Goal: Task Accomplishment & Management: Use online tool/utility

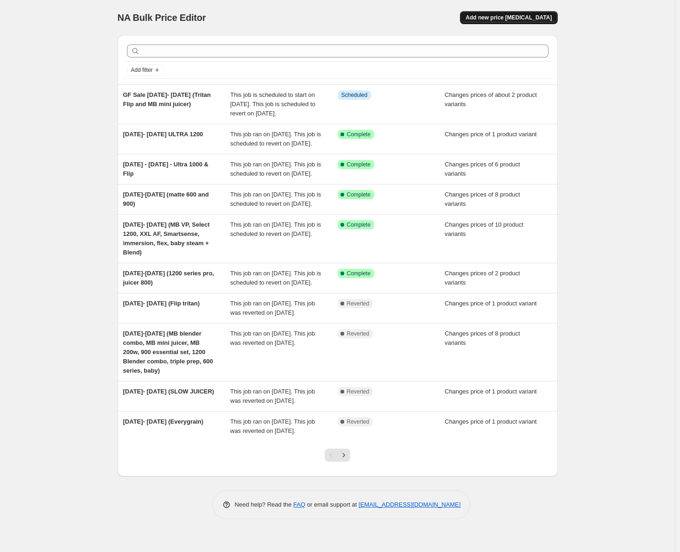
click at [519, 19] on span "Add new price [MEDICAL_DATA]" at bounding box center [509, 17] width 86 height 7
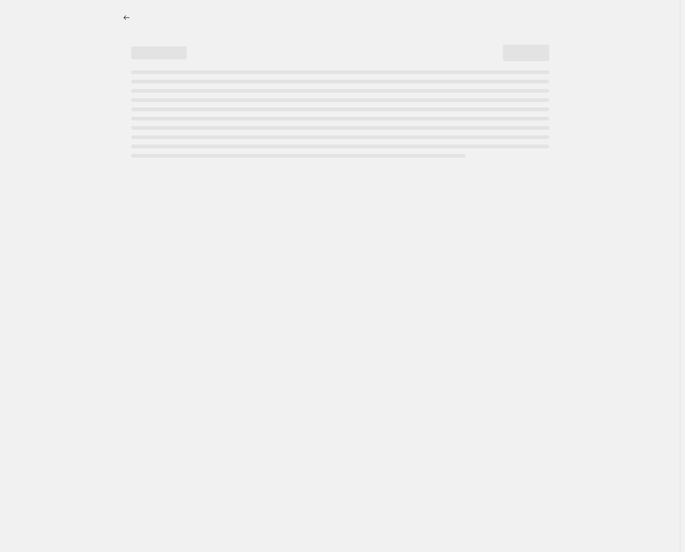
select select "percentage"
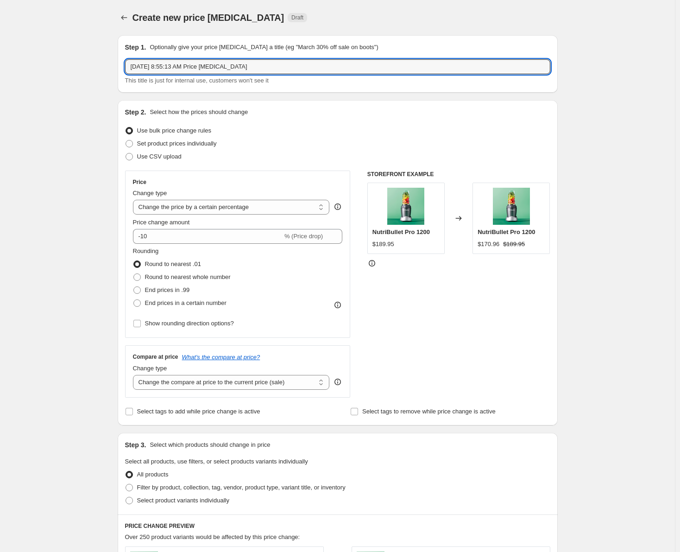
drag, startPoint x: 264, startPoint y: 70, endPoint x: 124, endPoint y: 66, distance: 140.0
click at [124, 66] on div "Step 1. Optionally give your price [MEDICAL_DATA] a title (eg "March 30% off sa…" at bounding box center [338, 63] width 440 height 57
type input "s"
type input "[DATE]- [DATE] (1000 MP, 900 MP, TURBO BLK)"
click at [133, 142] on span at bounding box center [129, 143] width 7 height 7
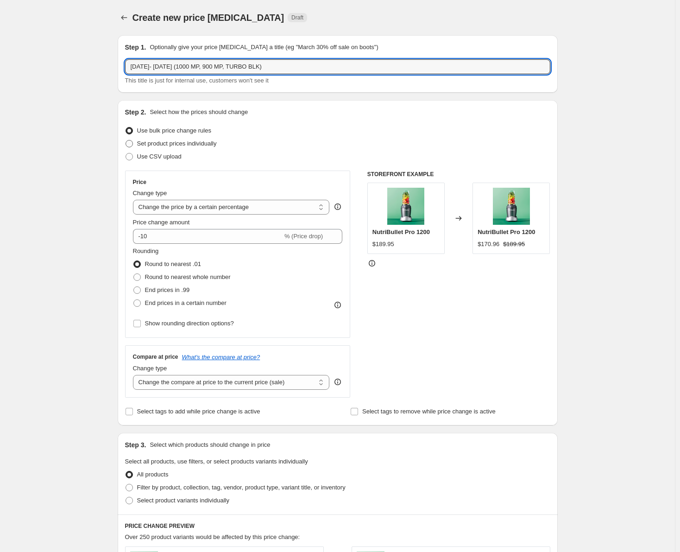
click at [126, 140] on input "Set product prices individually" at bounding box center [126, 140] width 0 height 0
radio input "true"
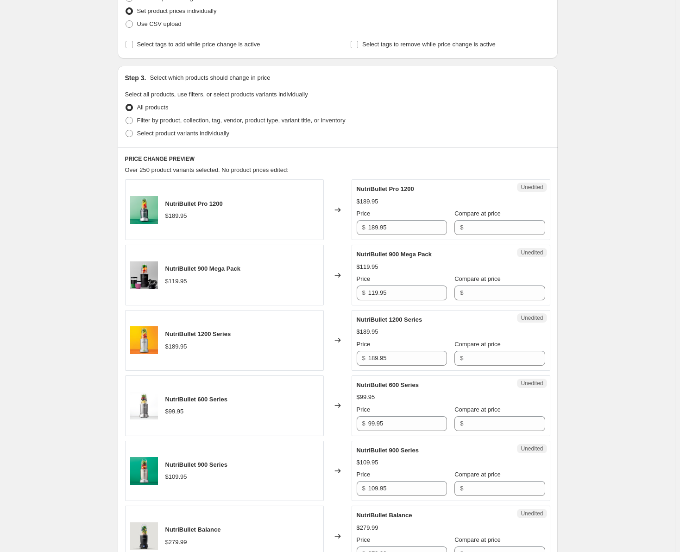
scroll to position [139, 0]
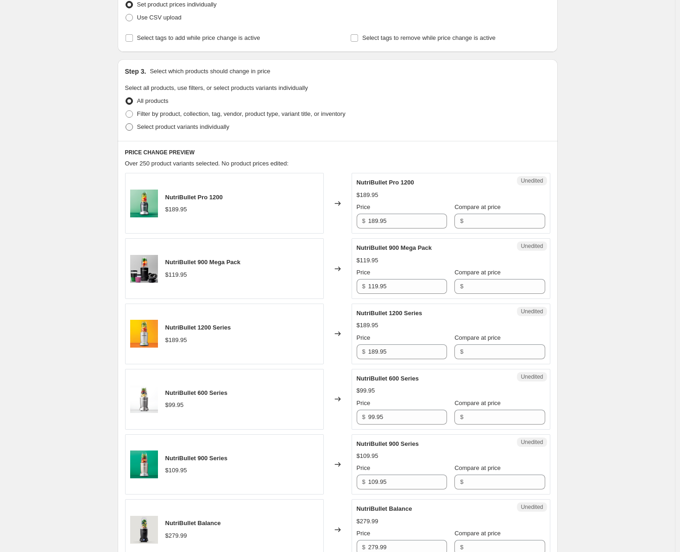
click at [128, 126] on span at bounding box center [129, 126] width 7 height 7
click at [126, 124] on input "Select product variants individually" at bounding box center [126, 123] width 0 height 0
radio input "true"
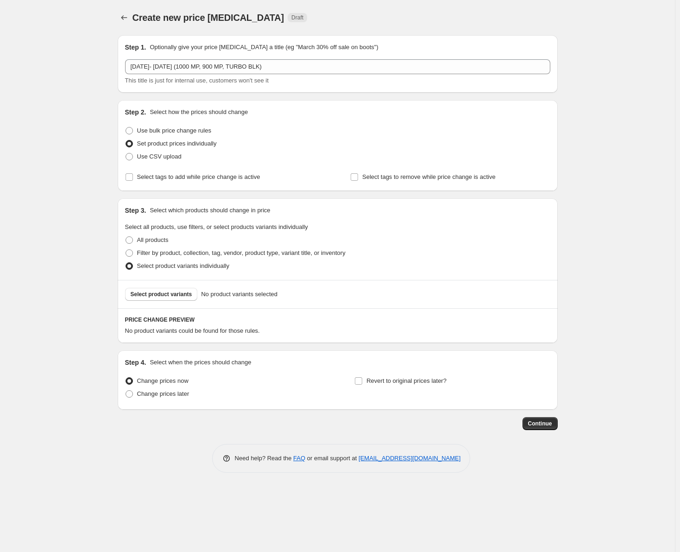
scroll to position [0, 0]
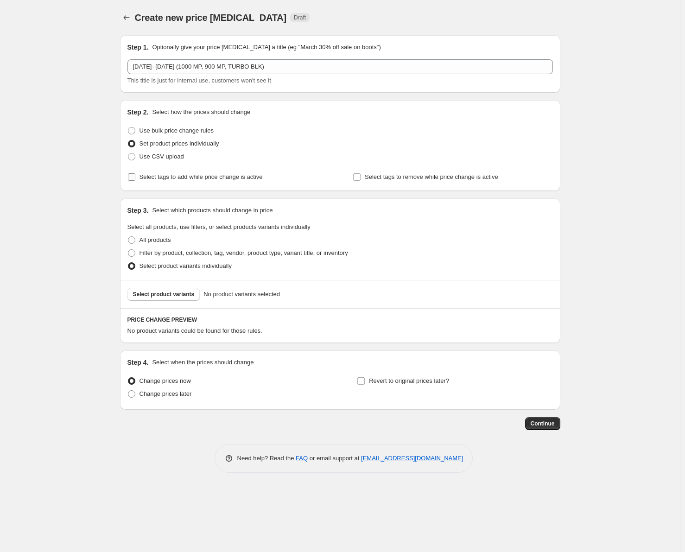
click at [133, 177] on input "Select tags to add while price change is active" at bounding box center [131, 176] width 7 height 7
checkbox input "true"
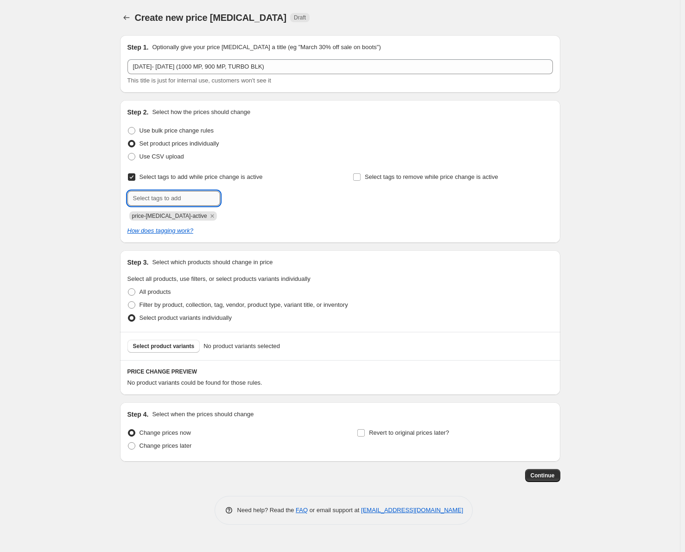
click at [148, 194] on input "text" at bounding box center [173, 198] width 93 height 15
type input "sale"
click at [127, 100] on button "Submit" at bounding box center [140, 105] width 26 height 10
click at [158, 345] on span "Select product variants" at bounding box center [164, 345] width 62 height 7
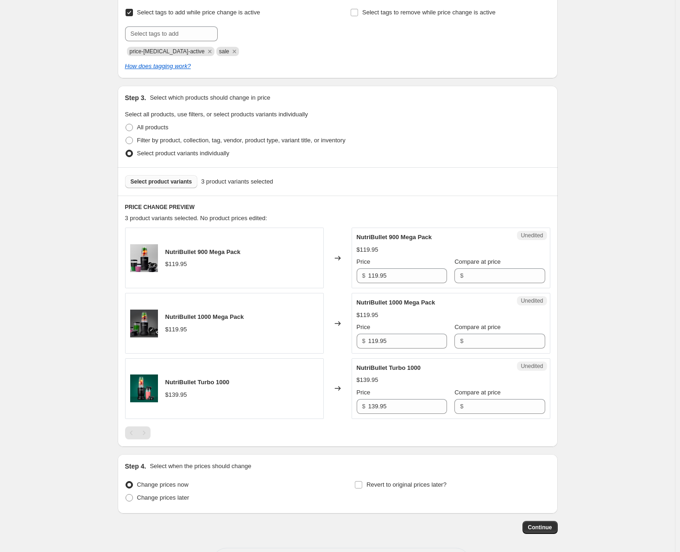
scroll to position [185, 0]
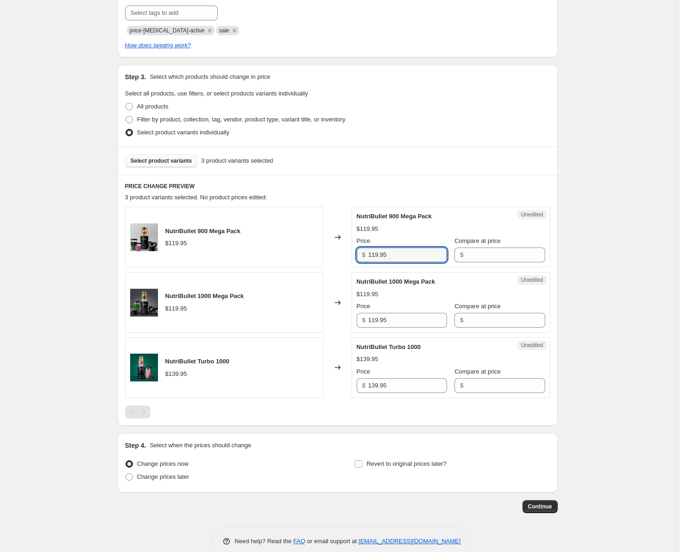
drag, startPoint x: 394, startPoint y: 256, endPoint x: 367, endPoint y: 258, distance: 26.9
click at [367, 258] on div "$ 119.95" at bounding box center [402, 254] width 90 height 15
click at [466, 257] on input "Compare at price" at bounding box center [505, 254] width 79 height 15
paste input "119.95"
type input "119.95"
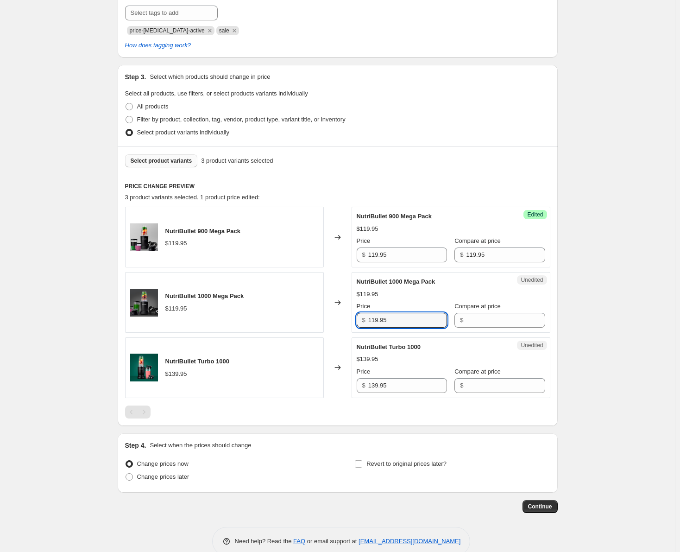
drag, startPoint x: 360, startPoint y: 321, endPoint x: 353, endPoint y: 321, distance: 6.5
click at [353, 321] on div "NutriBullet 1000 Mega Pack $119.95 Changed to Unedited NutriBullet 1000 Mega Pa…" at bounding box center [337, 302] width 425 height 61
click at [460, 316] on span "$" at bounding box center [461, 319] width 3 height 7
click at [460, 318] on span "$" at bounding box center [461, 319] width 3 height 7
click at [466, 320] on input "Compare at price" at bounding box center [505, 320] width 79 height 15
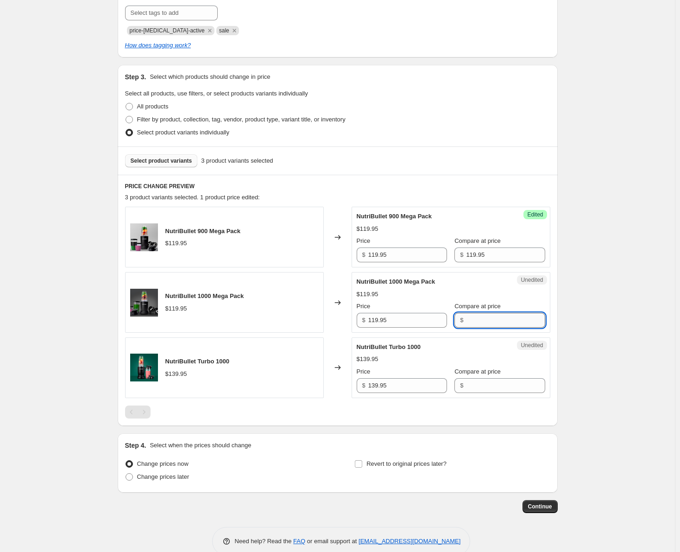
paste input "119.95"
type input "119.95"
drag, startPoint x: 400, startPoint y: 387, endPoint x: 360, endPoint y: 391, distance: 40.0
click at [360, 391] on div "$ 139.95" at bounding box center [402, 385] width 90 height 15
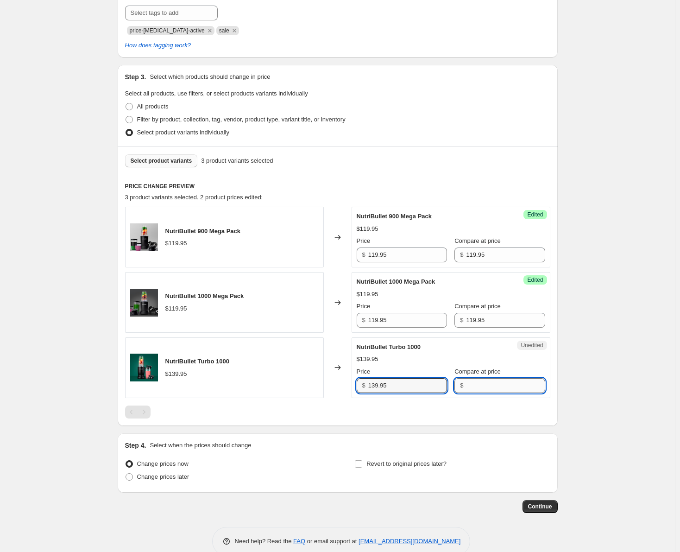
click at [471, 388] on input "Compare at price" at bounding box center [505, 385] width 79 height 15
paste input "139.95"
type input "139.95"
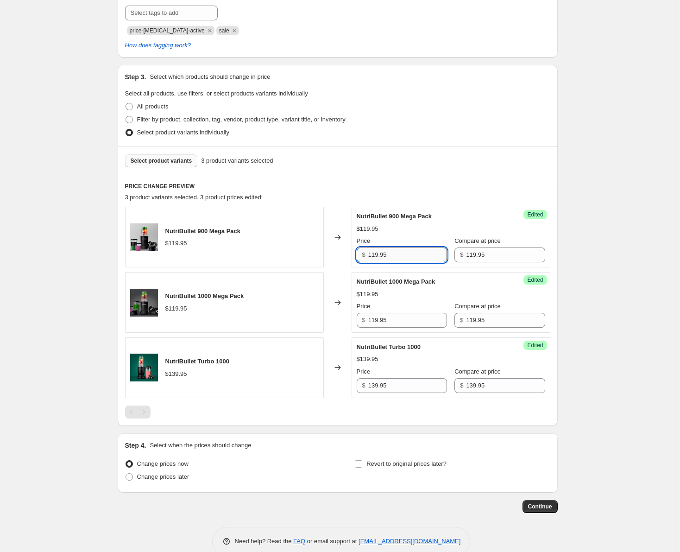
drag, startPoint x: 400, startPoint y: 255, endPoint x: 379, endPoint y: 256, distance: 21.4
click at [379, 256] on input "119.95" at bounding box center [407, 254] width 79 height 15
click at [376, 256] on input "119.95" at bounding box center [407, 254] width 79 height 15
type input "89.95"
click at [376, 322] on input "119.95" at bounding box center [407, 320] width 79 height 15
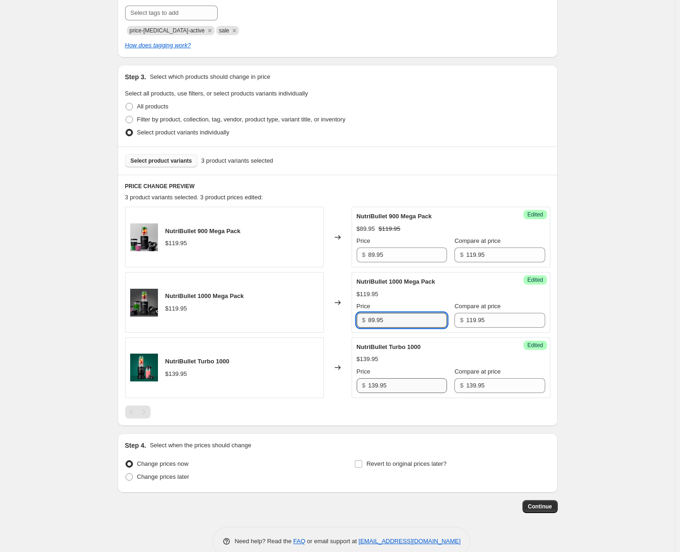
type input "89.95"
click at [378, 387] on input "139.95" at bounding box center [407, 385] width 79 height 15
type input "119.95"
click at [133, 476] on span at bounding box center [129, 476] width 7 height 7
click at [126, 473] on input "Change prices later" at bounding box center [126, 473] width 0 height 0
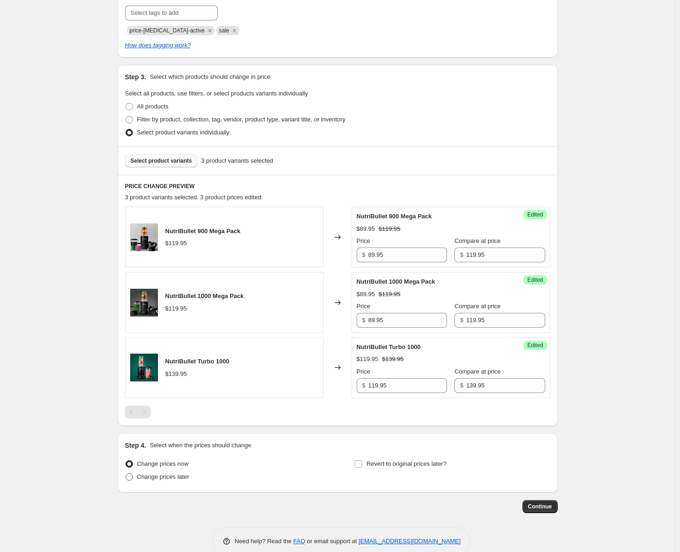
radio input "true"
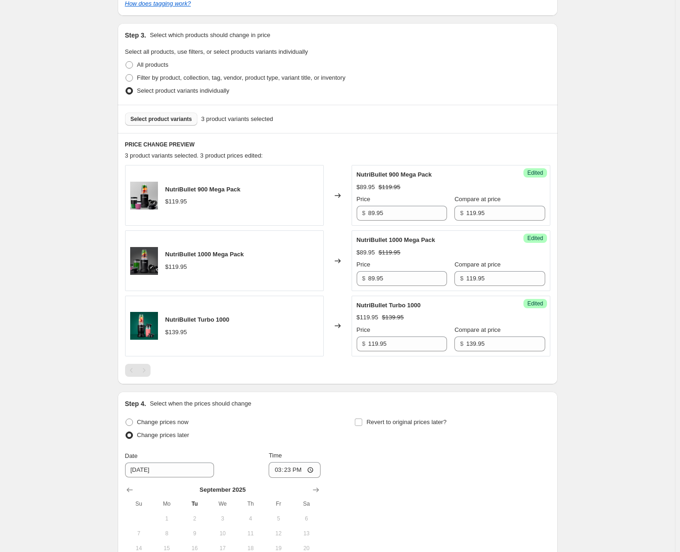
scroll to position [278, 0]
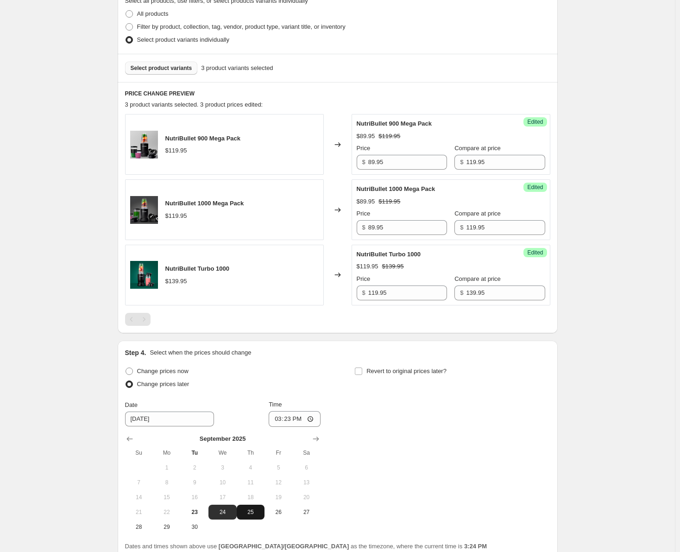
drag, startPoint x: 254, startPoint y: 508, endPoint x: 259, endPoint y: 505, distance: 6.0
click at [254, 508] on span "25" at bounding box center [250, 511] width 20 height 7
type input "[DATE]"
click at [298, 424] on input "15:23" at bounding box center [295, 419] width 52 height 16
type input "00:00"
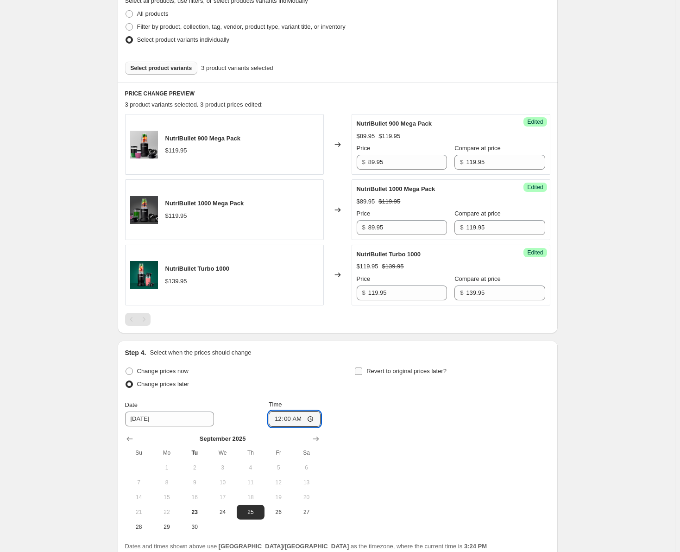
click at [362, 372] on input "Revert to original prices later?" at bounding box center [358, 370] width 7 height 7
checkbox input "true"
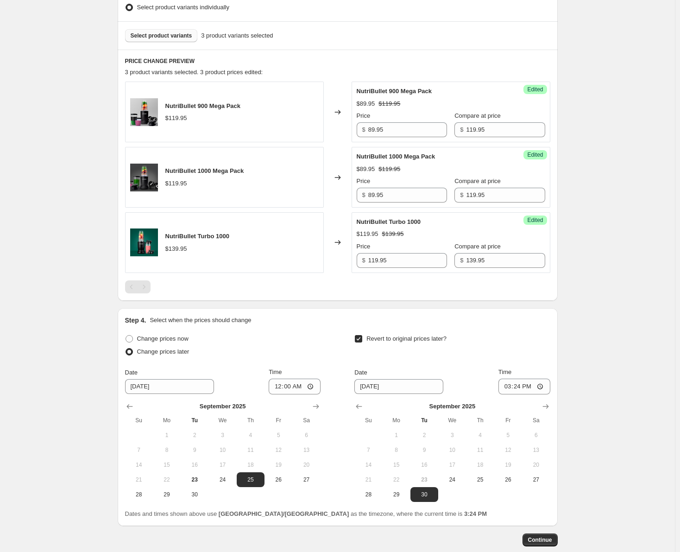
scroll to position [361, 0]
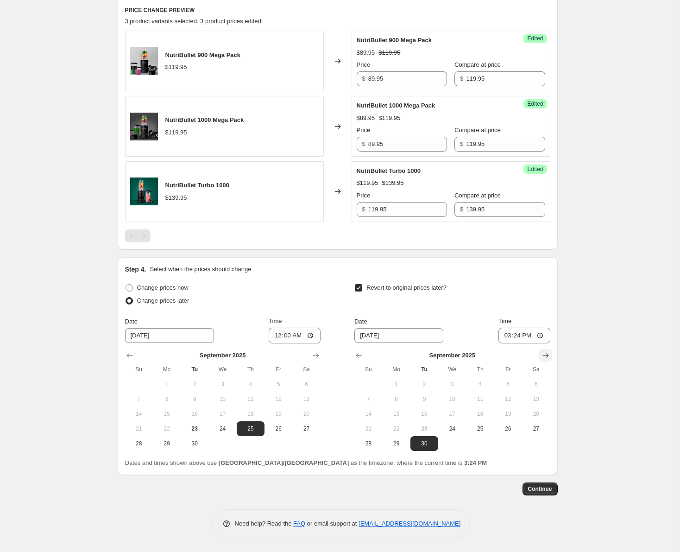
click at [548, 359] on icon "Show next month, October 2025" at bounding box center [545, 355] width 9 height 9
click at [458, 396] on span "8" at bounding box center [452, 398] width 20 height 7
type input "[DATE]"
click at [508, 340] on input "15:24" at bounding box center [525, 336] width 52 height 16
type input "23:59"
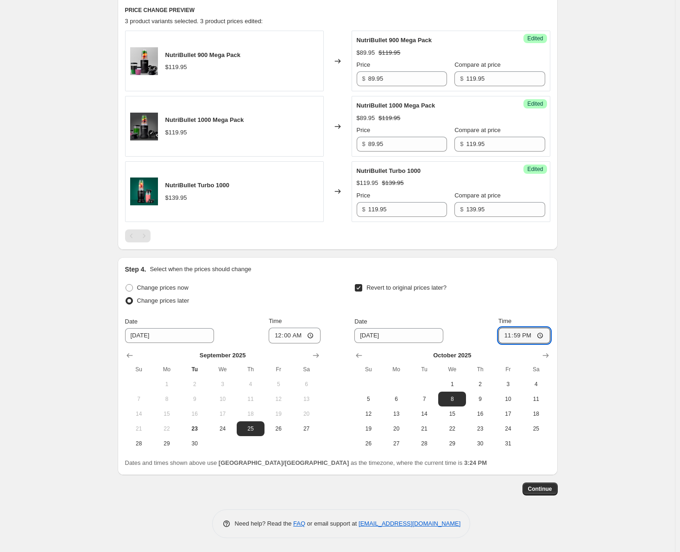
click at [464, 309] on div "Revert to original prices later? Date [DATE] Time 23:59 [DATE] Su Mo Tu We Th F…" at bounding box center [452, 366] width 196 height 170
click at [548, 488] on span "Continue" at bounding box center [540, 488] width 24 height 7
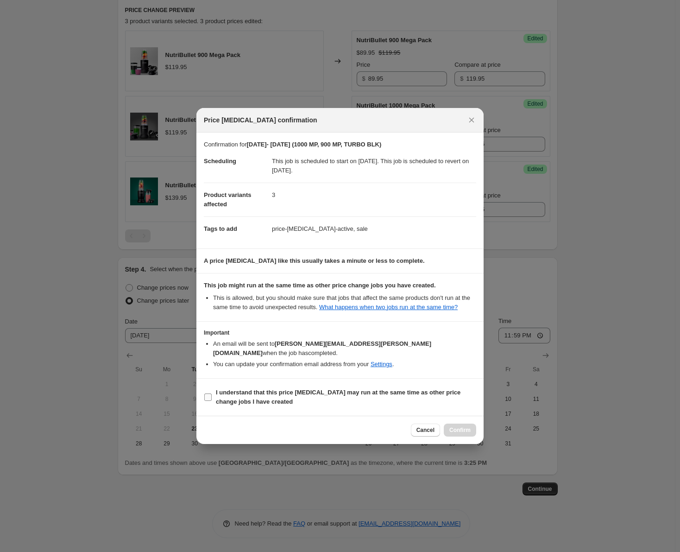
click at [208, 393] on input "I understand that this price [MEDICAL_DATA] may run at the same time as other p…" at bounding box center [207, 396] width 7 height 7
checkbox input "true"
click at [460, 427] on span "Confirm" at bounding box center [459, 429] width 21 height 7
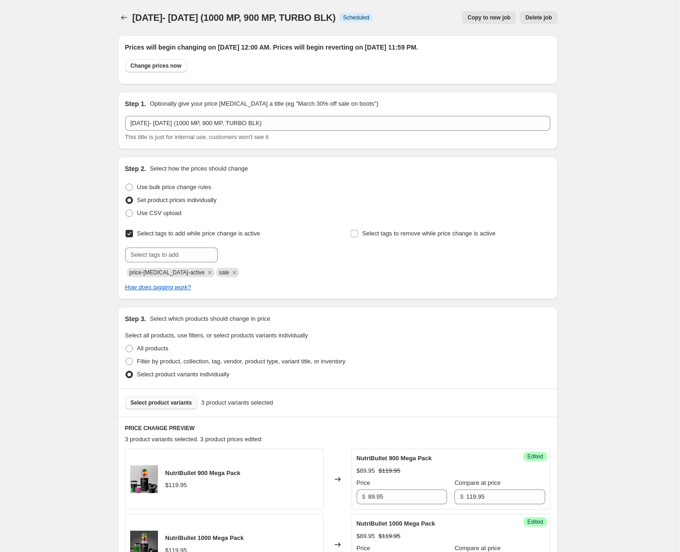
click at [118, 15] on div "[DATE]- [DATE] (1000 MP, 900 MP, TURBO BLK). This page is ready [DATE]- [DATE] …" at bounding box center [338, 485] width 462 height 970
click at [119, 19] on div "[DATE]- [DATE] (1000 MP, 900 MP, TURBO BLK). This page is ready [DATE]- [DATE] …" at bounding box center [338, 485] width 462 height 970
click at [124, 16] on icon "Price change jobs" at bounding box center [124, 17] width 9 height 9
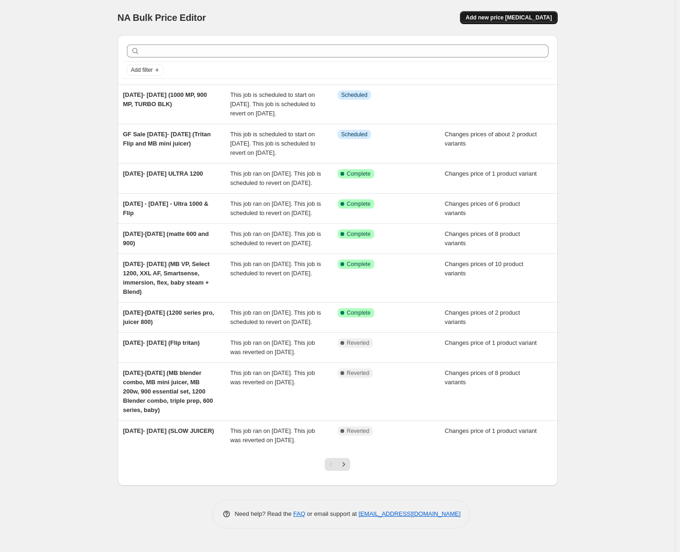
click at [511, 16] on span "Add new price [MEDICAL_DATA]" at bounding box center [509, 17] width 86 height 7
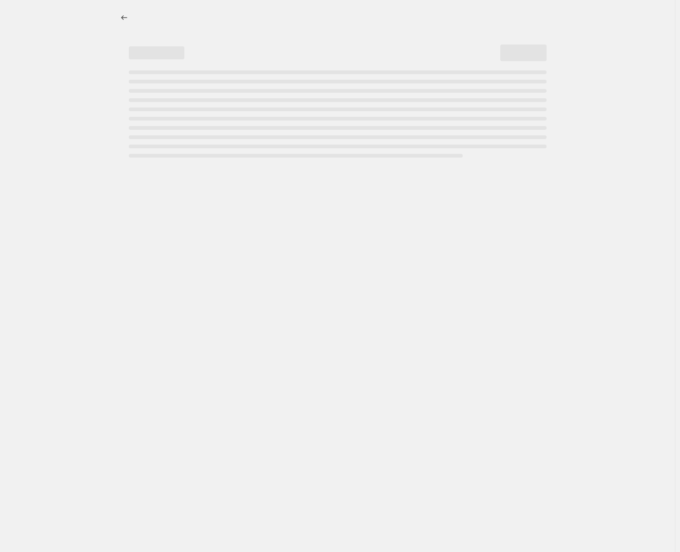
select select "percentage"
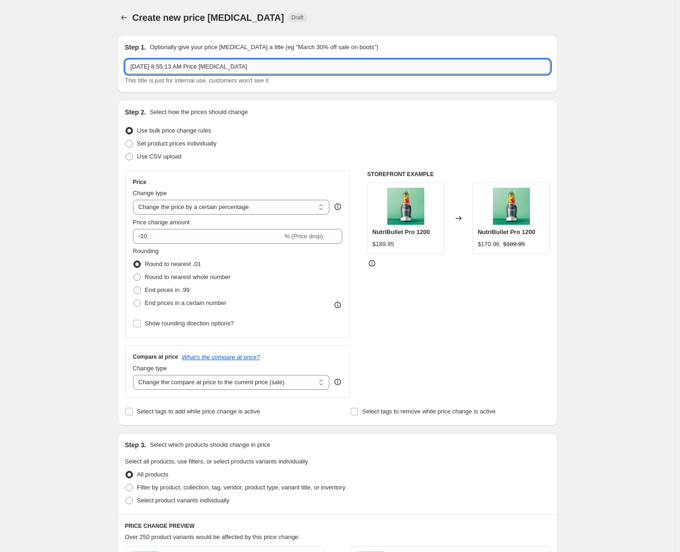
drag, startPoint x: 307, startPoint y: 71, endPoint x: 129, endPoint y: 69, distance: 177.9
click at [129, 69] on input "[DATE] 8:55:13 AM Price [MEDICAL_DATA]" at bounding box center [337, 66] width 425 height 15
type input "[DATE]- [DATE] (ULTRA TOTAL PREP)"
click at [158, 143] on span "Set product prices individually" at bounding box center [177, 143] width 80 height 7
click at [126, 140] on input "Set product prices individually" at bounding box center [126, 140] width 0 height 0
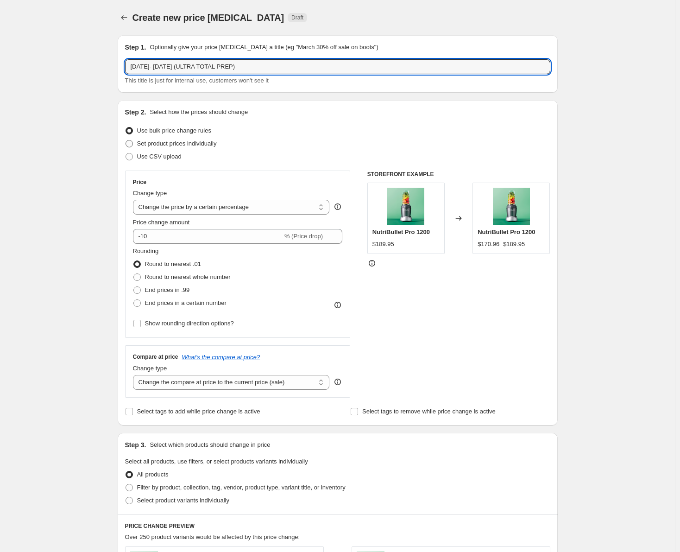
radio input "true"
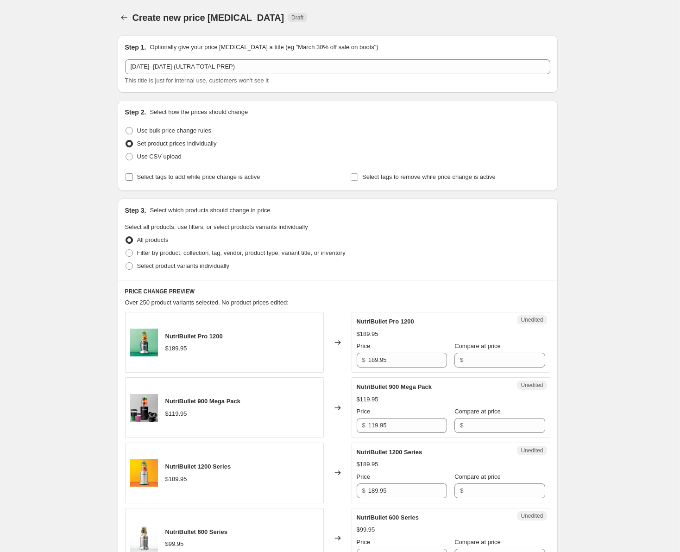
click at [133, 179] on input "Select tags to add while price change is active" at bounding box center [129, 176] width 7 height 7
checkbox input "true"
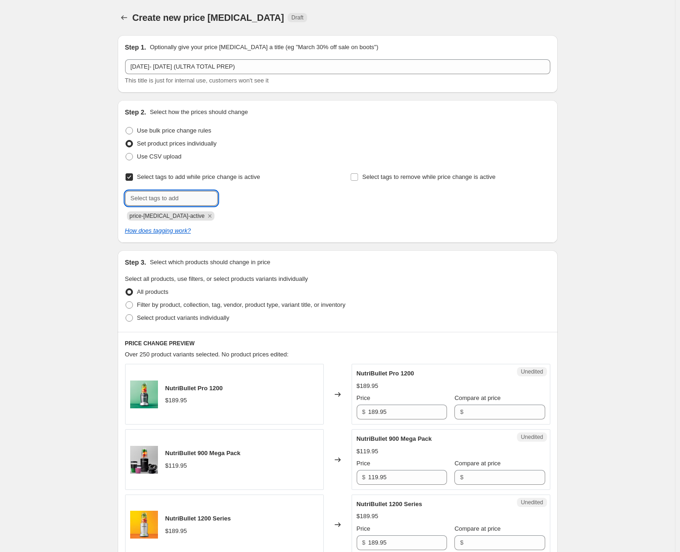
click at [161, 202] on input "text" at bounding box center [171, 198] width 93 height 15
type input "S"
type input "sale"
click at [125, 100] on button "Submit" at bounding box center [138, 105] width 26 height 10
click at [132, 317] on span at bounding box center [129, 317] width 7 height 7
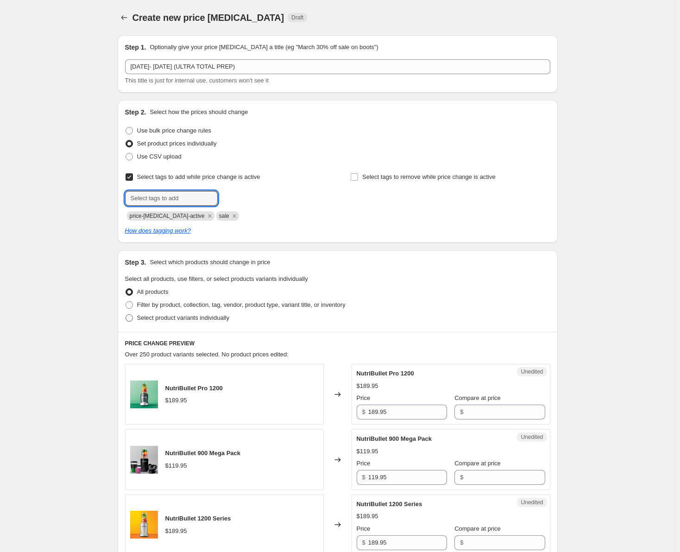
click at [126, 315] on input "Select product variants individually" at bounding box center [126, 314] width 0 height 0
radio input "true"
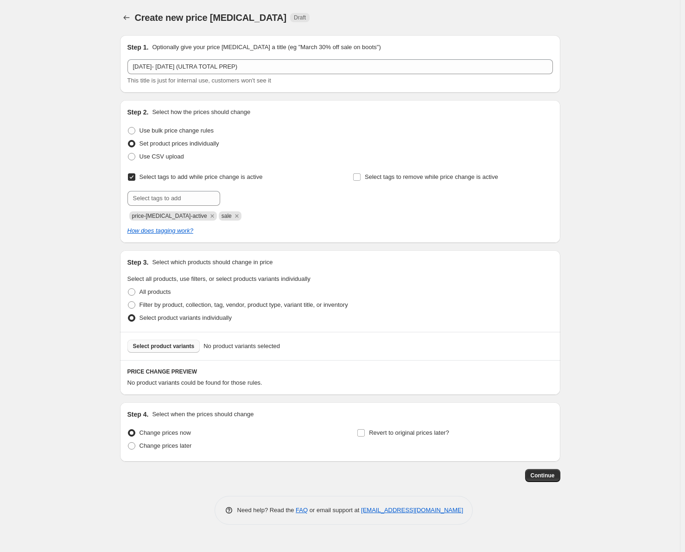
click at [185, 347] on span "Select product variants" at bounding box center [164, 345] width 62 height 7
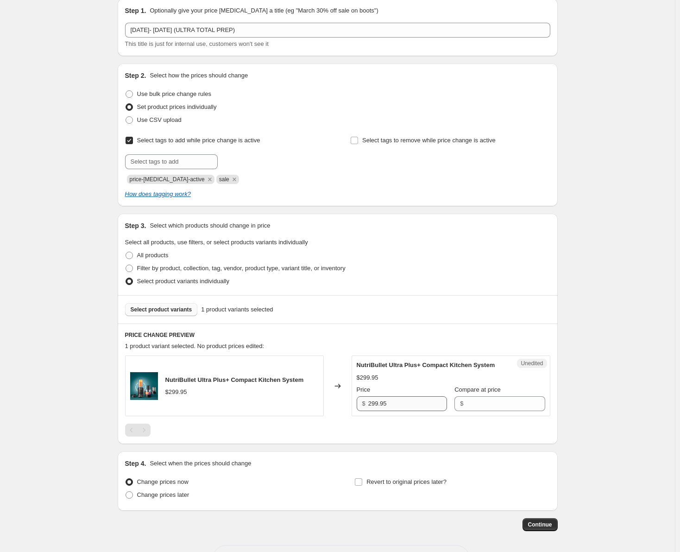
scroll to position [82, 0]
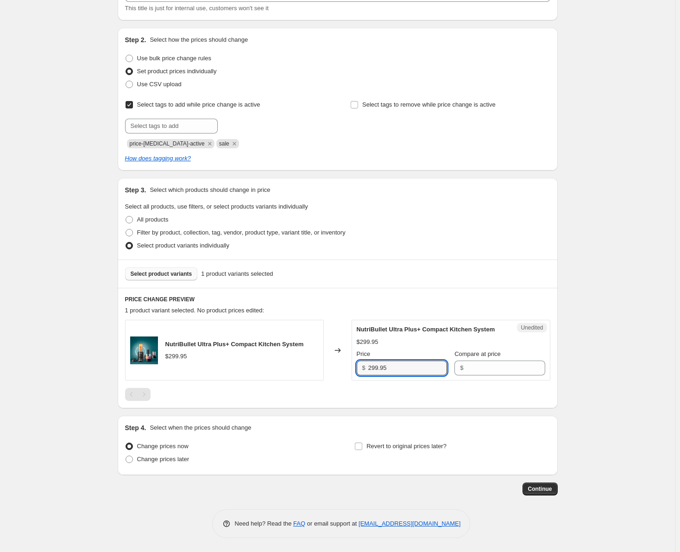
drag, startPoint x: 392, startPoint y: 371, endPoint x: 363, endPoint y: 369, distance: 29.2
click at [363, 369] on div "$ 299.95" at bounding box center [402, 367] width 90 height 15
click at [457, 366] on div "$" at bounding box center [499, 367] width 90 height 15
paste input "299.95"
type input "299.95"
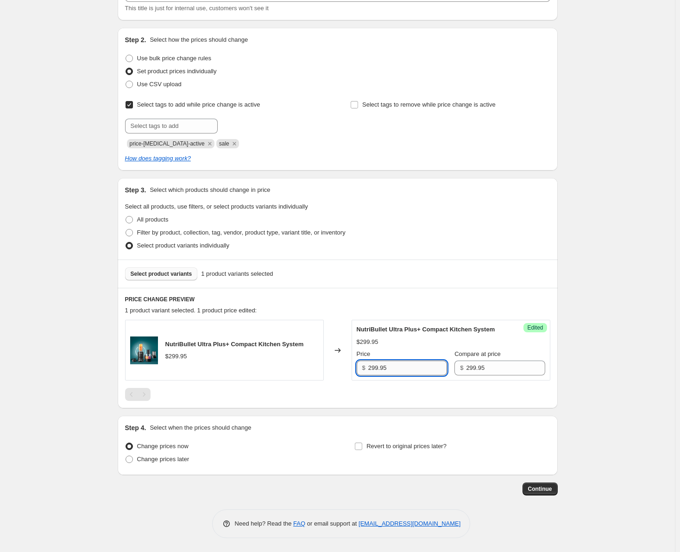
click at [377, 369] on input "299.95" at bounding box center [407, 367] width 79 height 15
type input "249.95"
click at [569, 378] on div "Create new price [MEDICAL_DATA]. This page is ready Create new price [MEDICAL_D…" at bounding box center [338, 240] width 462 height 624
click at [131, 459] on span at bounding box center [129, 458] width 7 height 7
click at [126, 456] on input "Change prices later" at bounding box center [126, 455] width 0 height 0
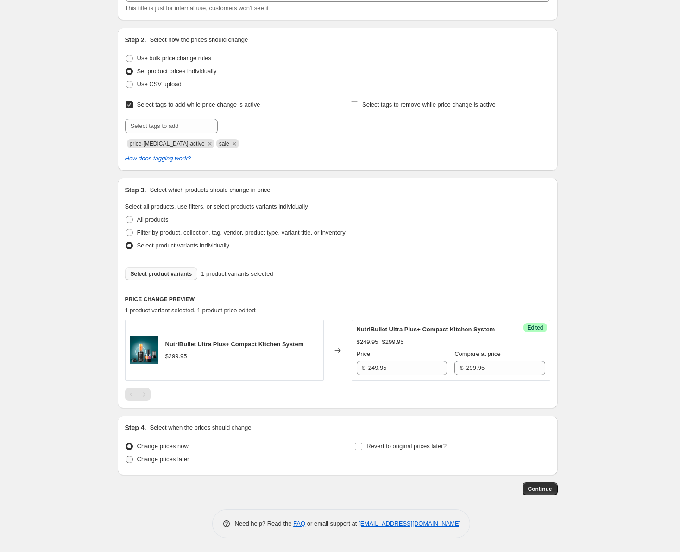
radio input "true"
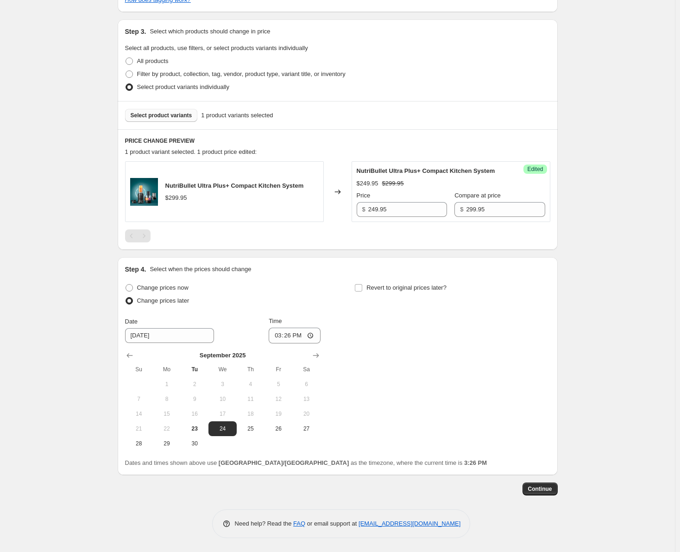
scroll to position [240, 0]
click at [254, 430] on span "25" at bounding box center [250, 428] width 20 height 7
type input "[DATE]"
click at [299, 338] on input "15:26" at bounding box center [295, 336] width 52 height 16
click at [287, 336] on input "15:26" at bounding box center [295, 336] width 52 height 16
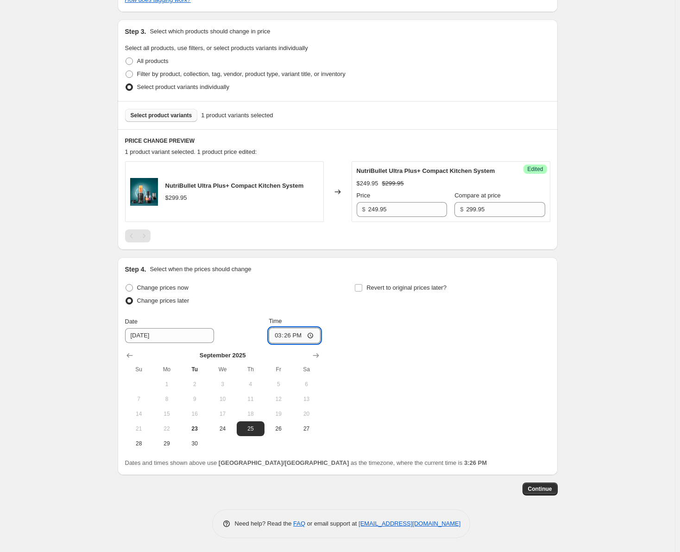
click at [282, 336] on input "15:26" at bounding box center [295, 336] width 52 height 16
type input "00:00"
click at [360, 287] on input "Revert to original prices later?" at bounding box center [358, 287] width 7 height 7
checkbox input "true"
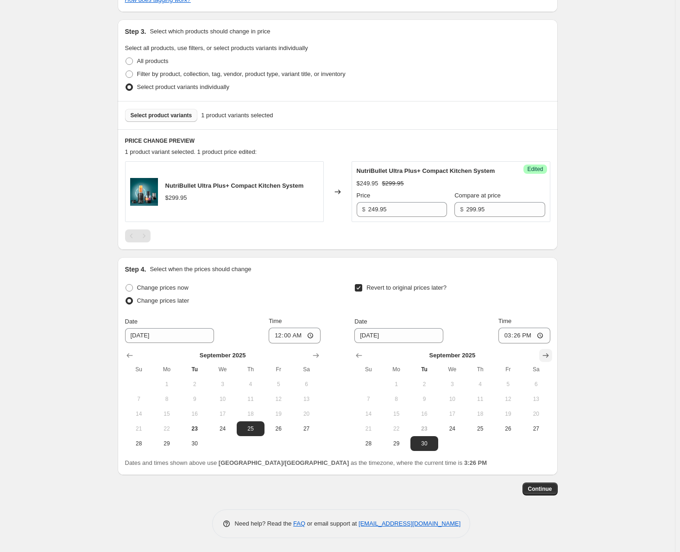
click at [550, 353] on icon "Show next month, October 2025" at bounding box center [545, 355] width 9 height 9
click at [448, 385] on span "1" at bounding box center [452, 383] width 20 height 7
type input "[DATE]"
click at [510, 336] on input "15:26" at bounding box center [525, 336] width 52 height 16
type input "23:59"
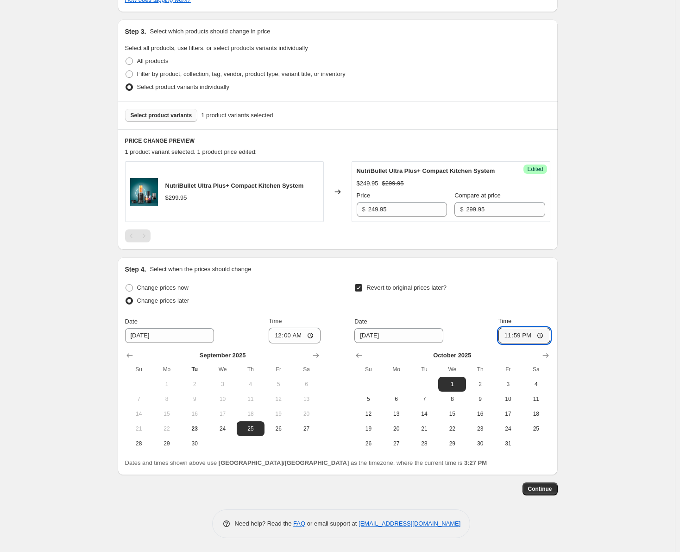
click at [470, 318] on div "Date [DATE] Time 23:59" at bounding box center [452, 329] width 196 height 27
click at [539, 487] on span "Continue" at bounding box center [540, 488] width 24 height 7
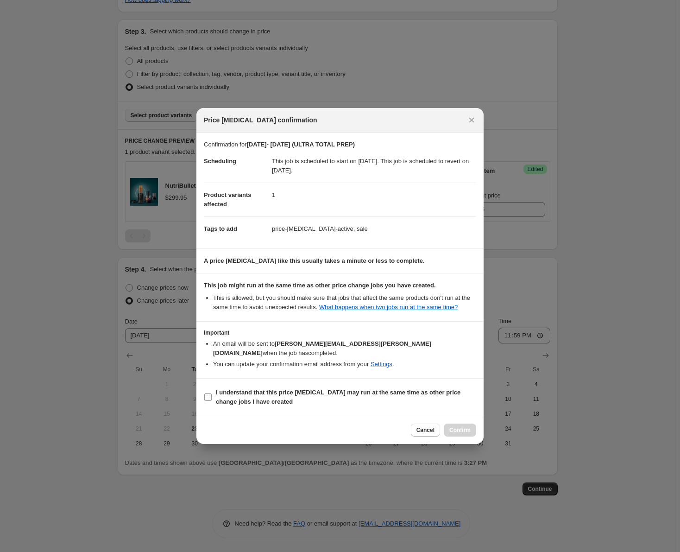
click at [210, 393] on input "I understand that this price [MEDICAL_DATA] may run at the same time as other p…" at bounding box center [207, 396] width 7 height 7
checkbox input "true"
click at [460, 428] on span "Confirm" at bounding box center [459, 429] width 21 height 7
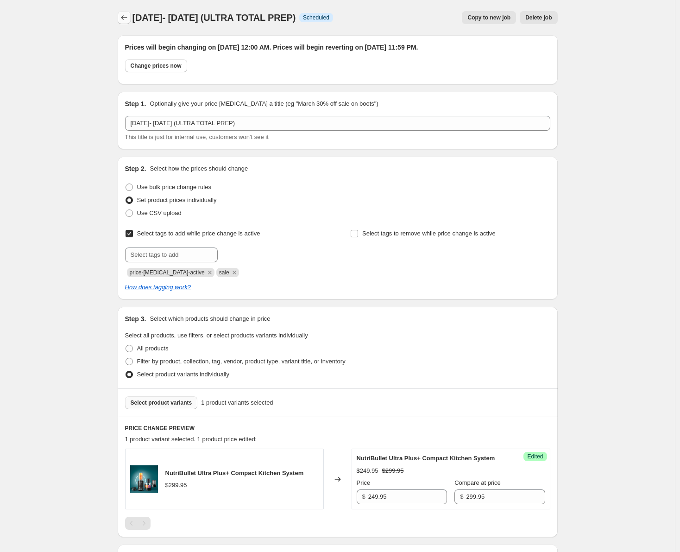
click at [126, 17] on icon "Price change jobs" at bounding box center [124, 17] width 9 height 9
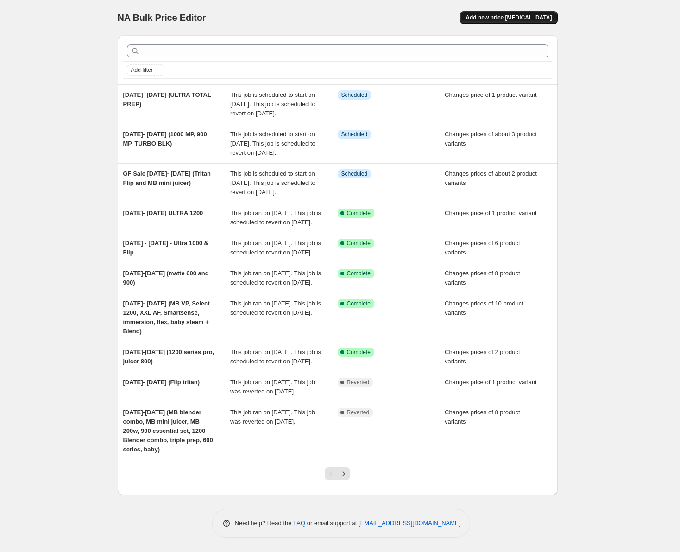
click at [519, 17] on span "Add new price [MEDICAL_DATA]" at bounding box center [509, 17] width 86 height 7
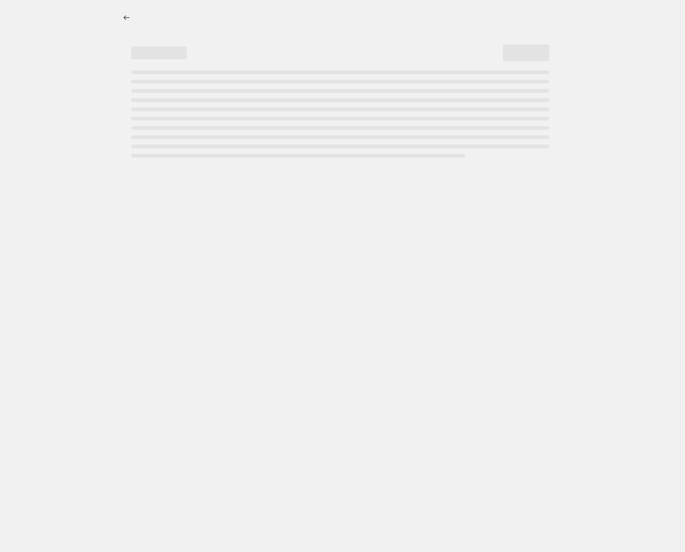
select select "percentage"
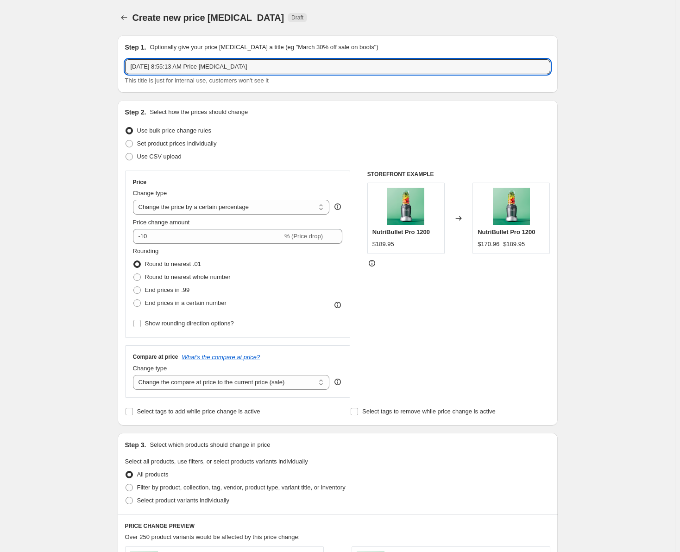
drag, startPoint x: 265, startPoint y: 68, endPoint x: 118, endPoint y: 72, distance: 146.4
click at [118, 72] on div "Step 1. Optionally give your price [MEDICAL_DATA] a title (eg "March 30% off sa…" at bounding box center [334, 449] width 448 height 842
type input "S"
type input "[DATE] - [DATE] ( PORTABLE, EVERYGRAIN, SLOW JUICER)"
click at [160, 145] on span "Set product prices individually" at bounding box center [177, 143] width 80 height 7
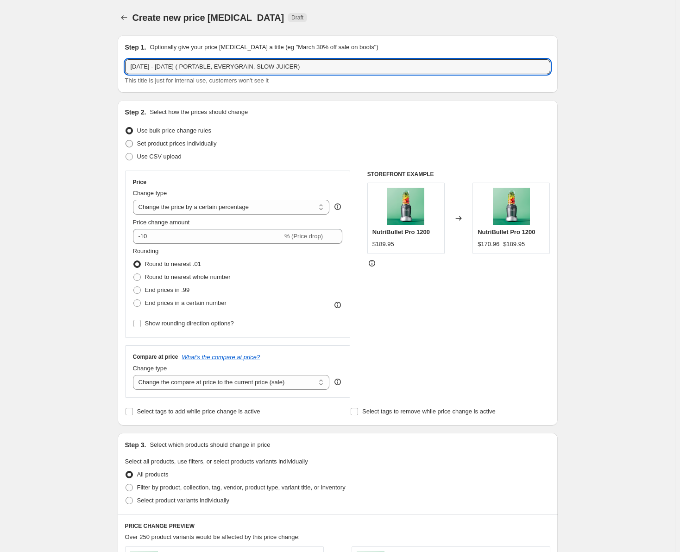
click at [126, 140] on input "Set product prices individually" at bounding box center [126, 140] width 0 height 0
radio input "true"
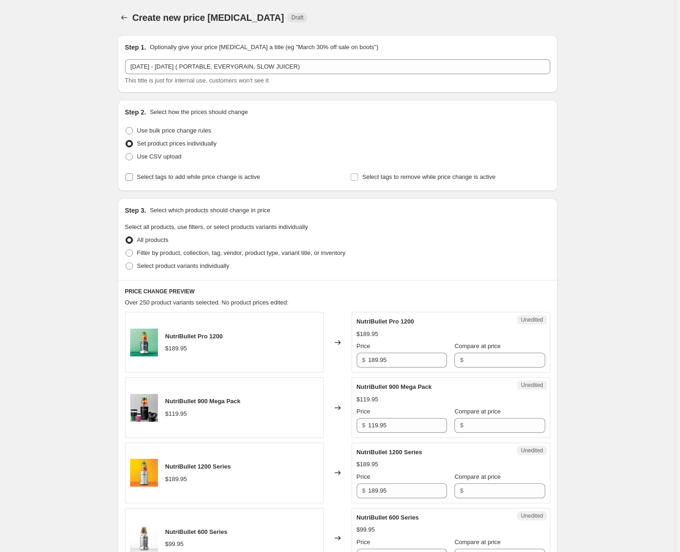
click at [132, 177] on input "Select tags to add while price change is active" at bounding box center [129, 176] width 7 height 7
checkbox input "true"
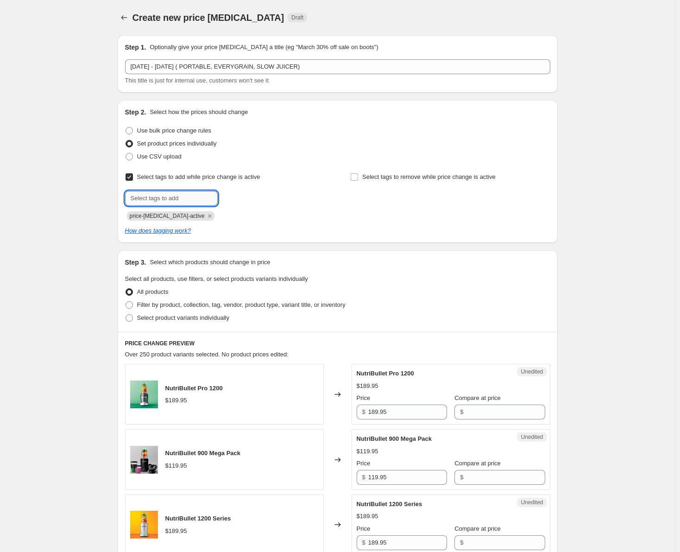
click at [148, 195] on input "text" at bounding box center [171, 198] width 93 height 15
type input "sale"
click at [244, 197] on span "sale" at bounding box center [243, 197] width 11 height 6
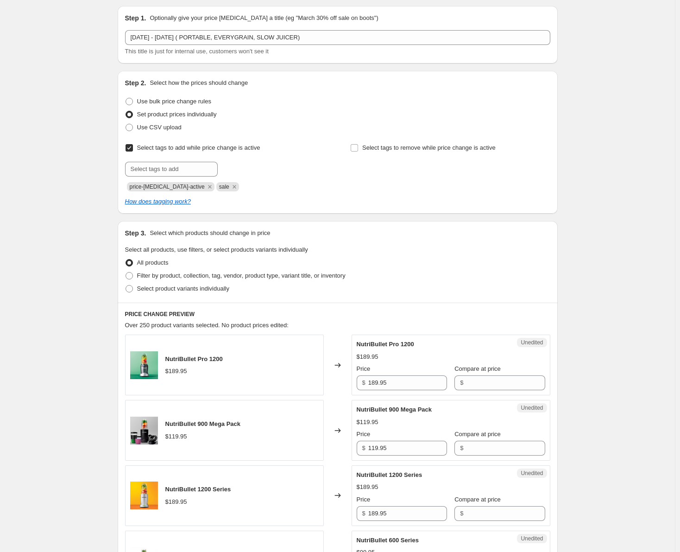
scroll to position [93, 0]
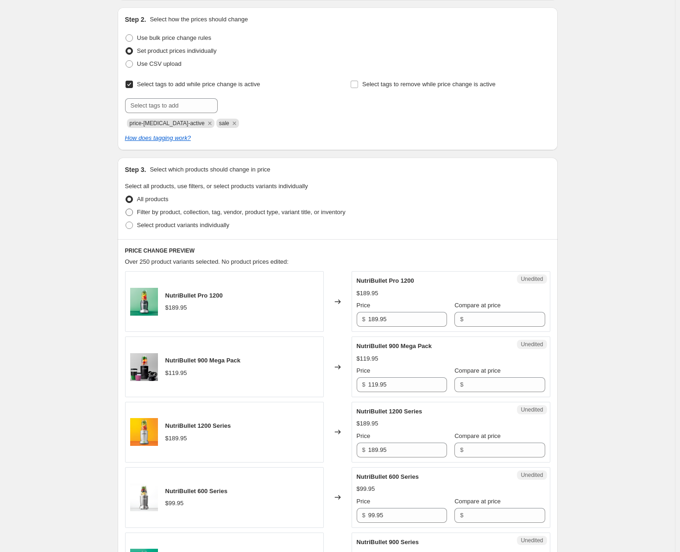
click at [132, 211] on span at bounding box center [129, 211] width 7 height 7
click at [126, 209] on input "Filter by product, collection, tag, vendor, product type, variant title, or inv…" at bounding box center [126, 208] width 0 height 0
radio input "true"
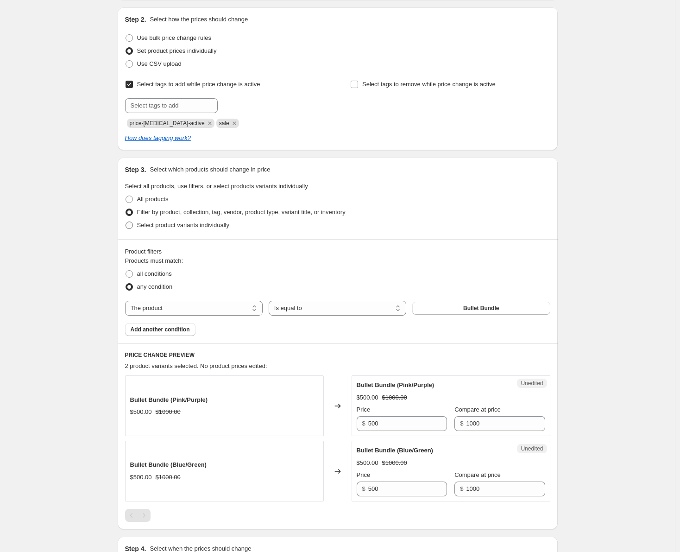
click at [130, 226] on span at bounding box center [129, 224] width 7 height 7
click at [126, 222] on input "Select product variants individually" at bounding box center [126, 221] width 0 height 0
radio input "true"
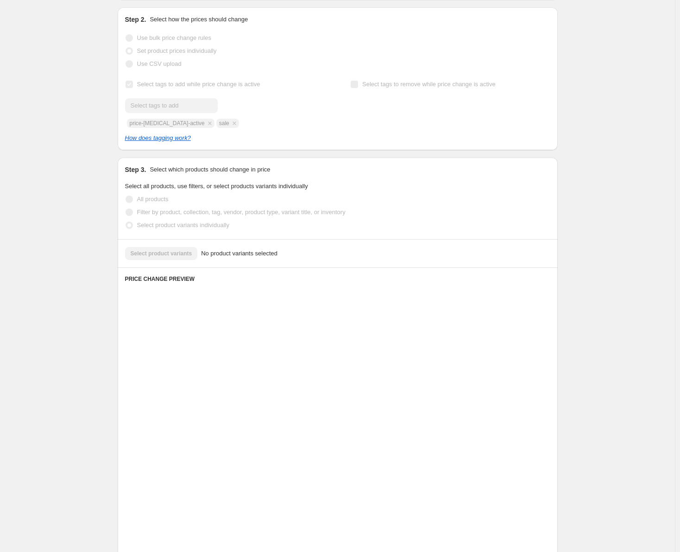
scroll to position [0, 0]
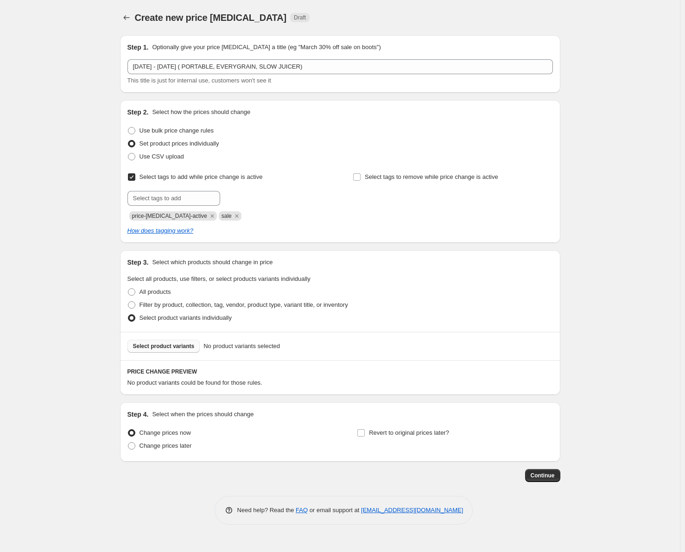
click at [169, 349] on span "Select product variants" at bounding box center [164, 345] width 62 height 7
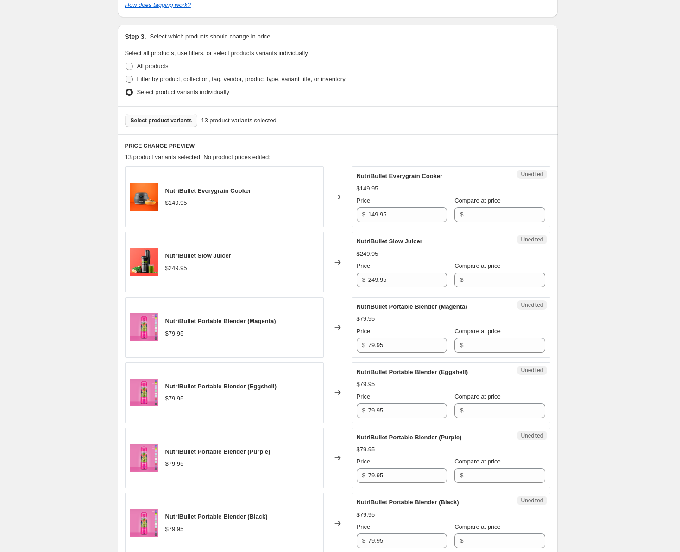
scroll to position [232, 0]
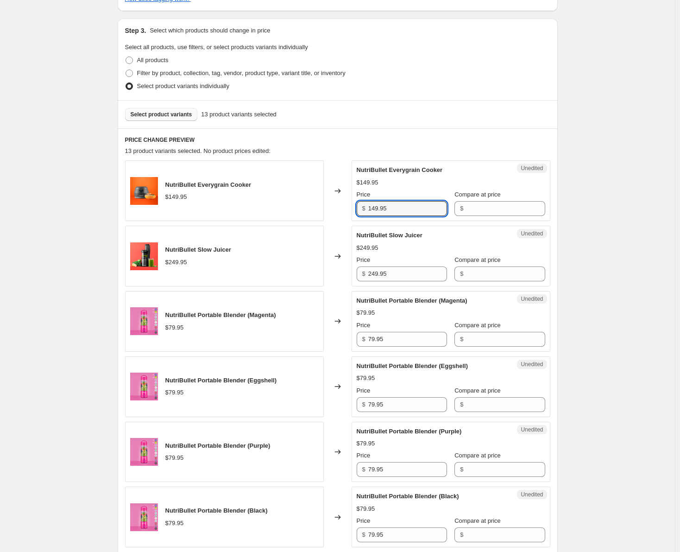
drag, startPoint x: 394, startPoint y: 208, endPoint x: 354, endPoint y: 212, distance: 39.6
click at [354, 212] on div "Unedited NutriBullet Everygrain Cooker $149.95 Price $ 149.95 Compare at price $" at bounding box center [451, 190] width 199 height 61
click at [492, 212] on input "Compare at price" at bounding box center [505, 208] width 79 height 15
paste input "149.95"
type input "149.95"
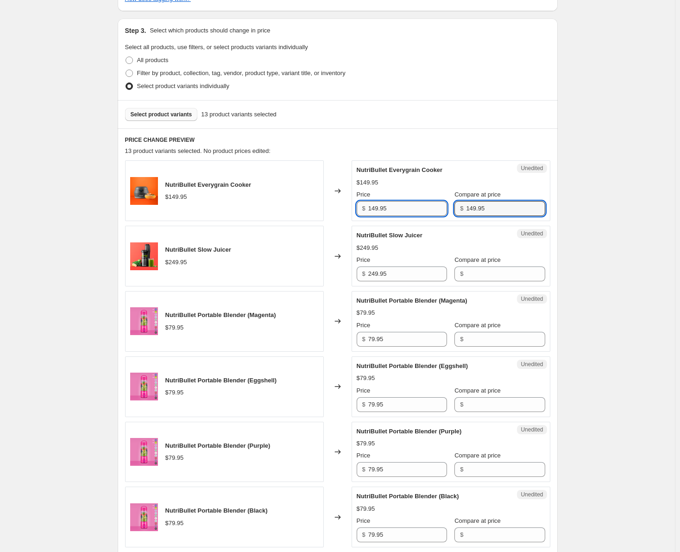
click at [377, 209] on input "149.95" at bounding box center [407, 208] width 79 height 15
type input "99.95"
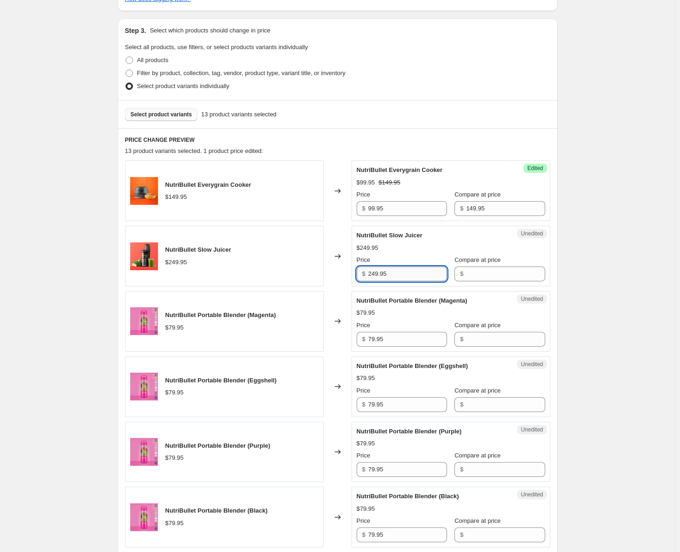
drag, startPoint x: 379, startPoint y: 275, endPoint x: 371, endPoint y: 274, distance: 8.4
click at [371, 274] on input "249.95" at bounding box center [407, 273] width 79 height 15
click at [377, 274] on input "249.95" at bounding box center [407, 273] width 79 height 15
drag, startPoint x: 397, startPoint y: 275, endPoint x: 370, endPoint y: 275, distance: 27.3
click at [370, 275] on div "$ 199.95" at bounding box center [402, 273] width 90 height 15
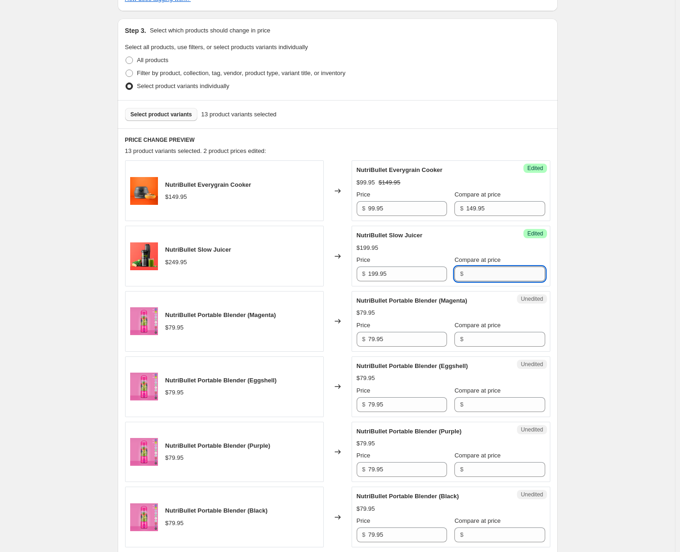
click at [476, 273] on input "Compare at price" at bounding box center [505, 273] width 79 height 15
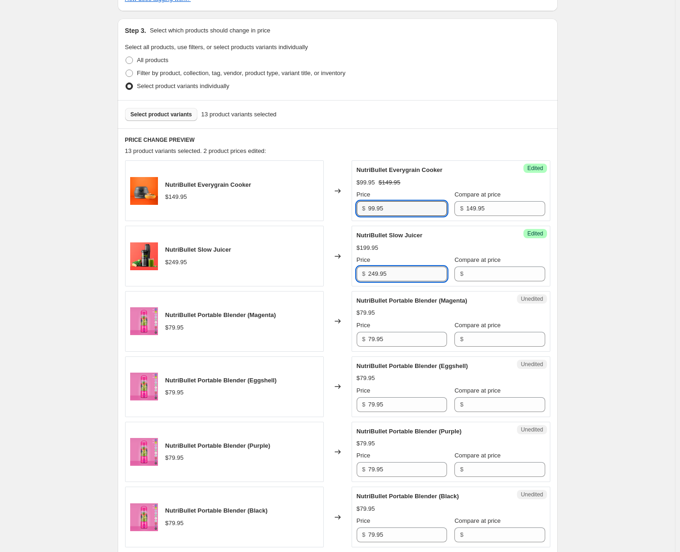
type input "249.95"
type input "149.95"
drag, startPoint x: 401, startPoint y: 275, endPoint x: 366, endPoint y: 275, distance: 34.7
click at [366, 275] on div "$ 249.95" at bounding box center [402, 273] width 90 height 15
click at [466, 273] on input "Compare at price" at bounding box center [505, 273] width 79 height 15
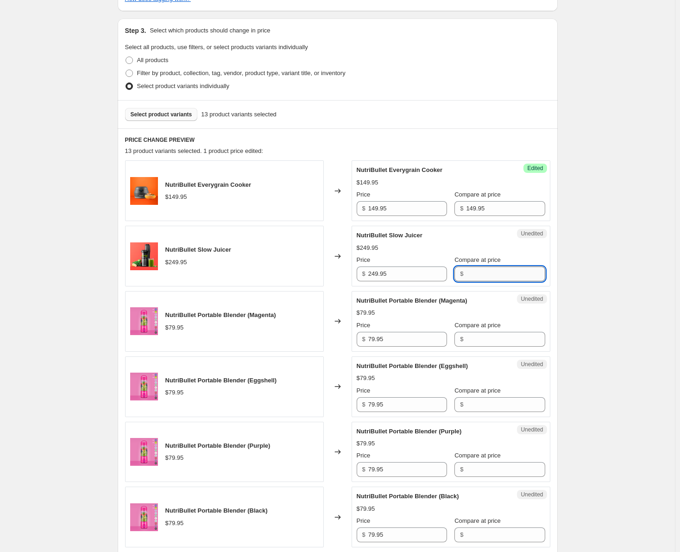
paste input "249.95"
type input "249.95"
click at [380, 276] on input "249.95" at bounding box center [407, 273] width 79 height 15
type input "199.95"
click at [608, 324] on div "Create new price [MEDICAL_DATA]. This page is ready Create new price [MEDICAL_D…" at bounding box center [337, 471] width 675 height 1407
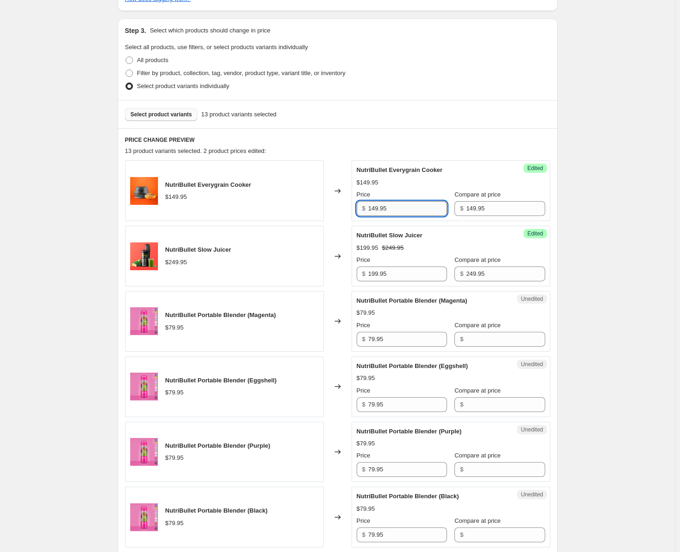
click at [378, 209] on input "149.95" at bounding box center [407, 208] width 79 height 15
type input "99.95"
click at [612, 227] on div "Create new price [MEDICAL_DATA]. This page is ready Create new price [MEDICAL_D…" at bounding box center [337, 471] width 675 height 1407
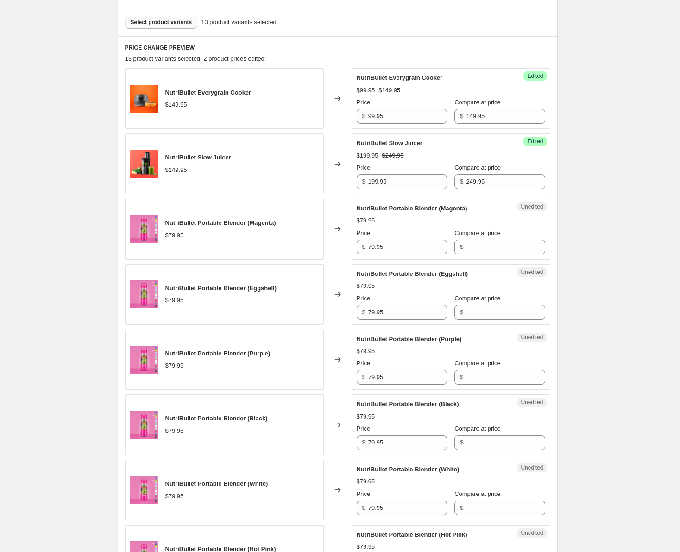
scroll to position [371, 0]
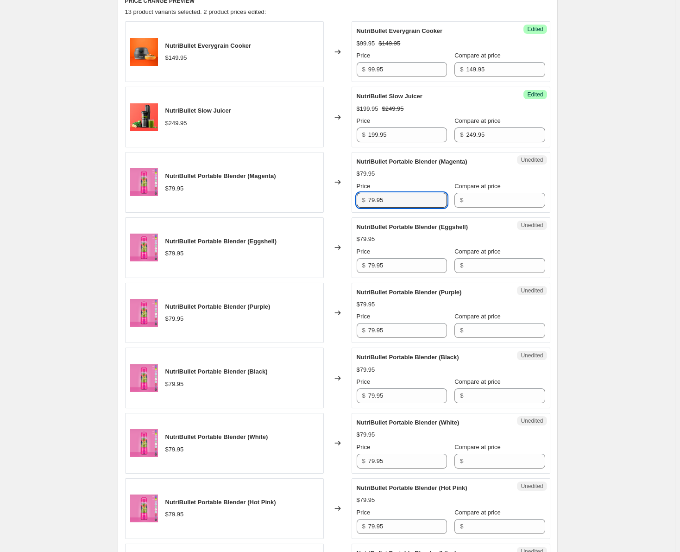
drag, startPoint x: 388, startPoint y: 202, endPoint x: 363, endPoint y: 201, distance: 25.0
click at [363, 201] on div "$ 79.95" at bounding box center [402, 200] width 90 height 15
click at [474, 199] on input "Compare at price" at bounding box center [505, 200] width 79 height 15
paste input "79.95"
type input "79.95"
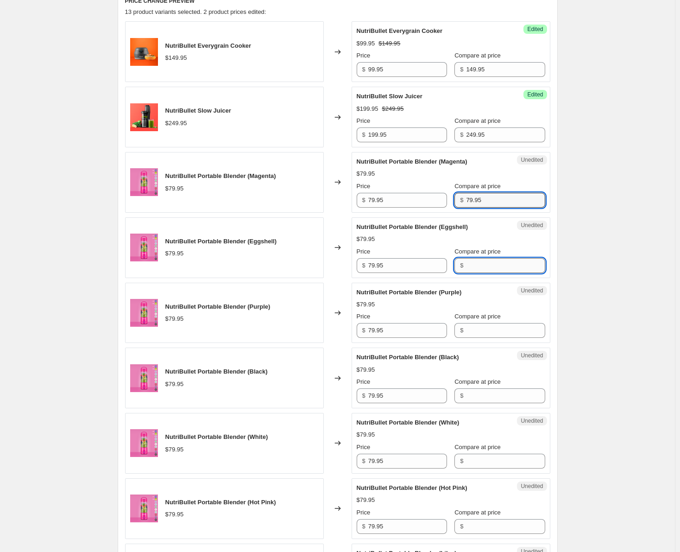
click at [474, 263] on input "Compare at price" at bounding box center [505, 265] width 79 height 15
paste input "79.95"
type input "79.95"
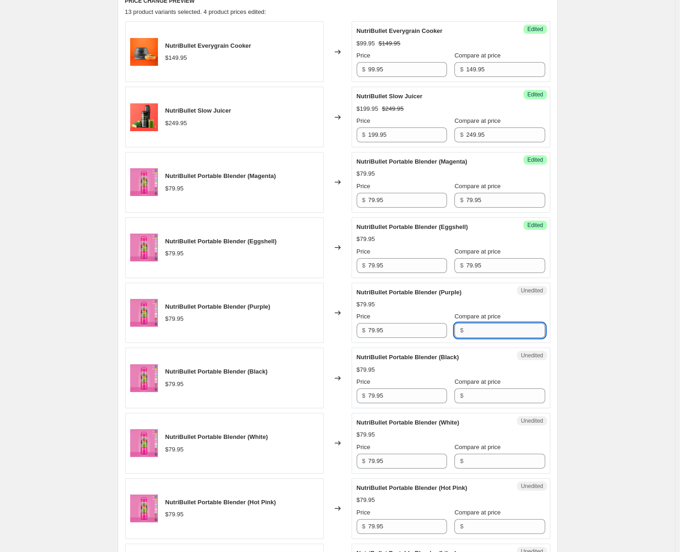
click at [482, 329] on input "Compare at price" at bounding box center [505, 330] width 79 height 15
paste input "79.95"
type input "79.95"
click at [477, 394] on input "Compare at price" at bounding box center [505, 395] width 79 height 15
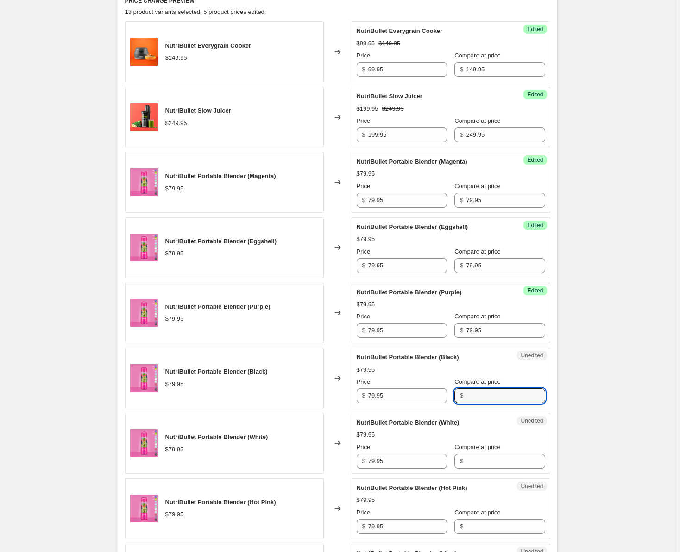
paste input "79.95"
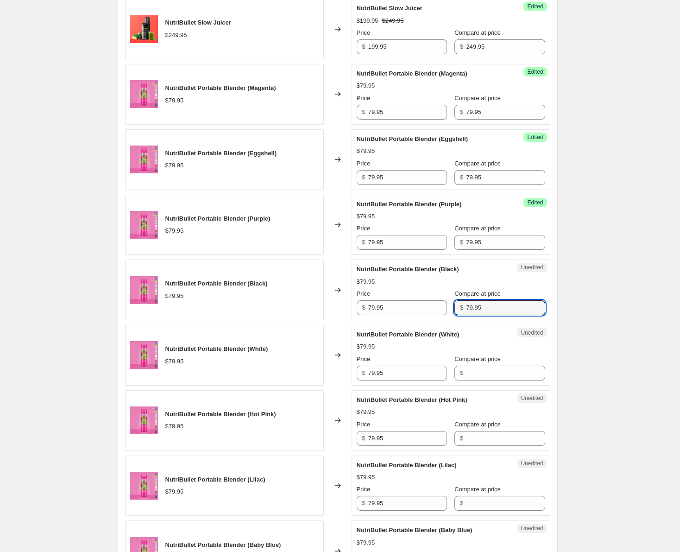
scroll to position [463, 0]
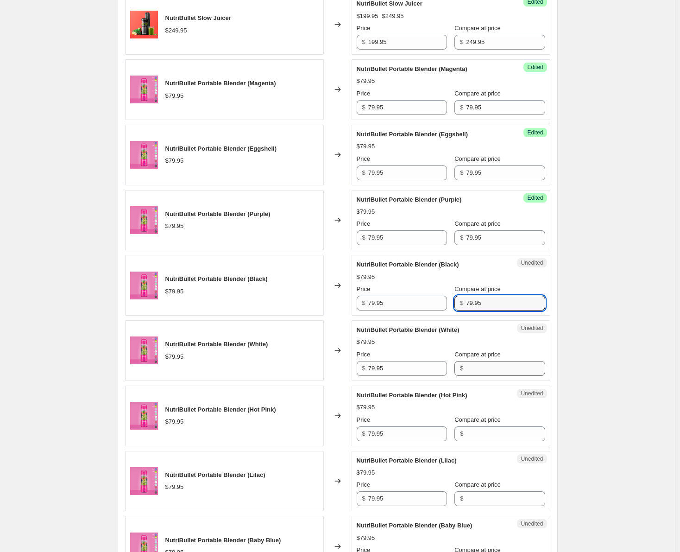
type input "79.95"
click at [466, 370] on input "Compare at price" at bounding box center [505, 368] width 79 height 15
paste input "79.95"
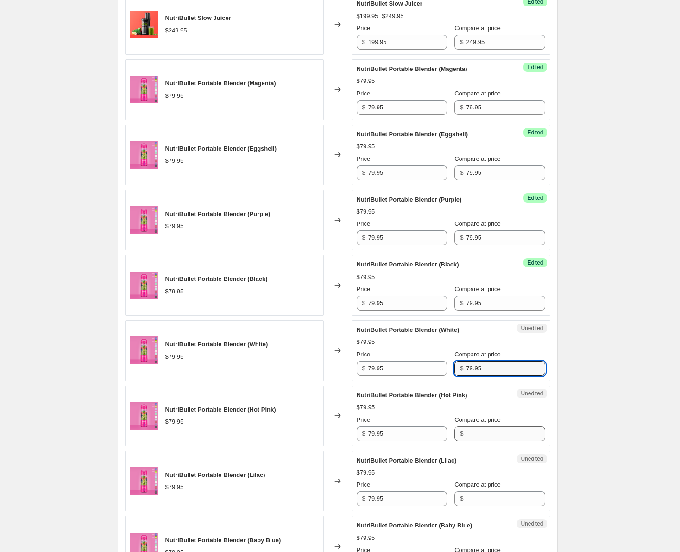
type input "79.95"
click at [480, 432] on input "Compare at price" at bounding box center [505, 433] width 79 height 15
paste input "79.95"
type input "79.95"
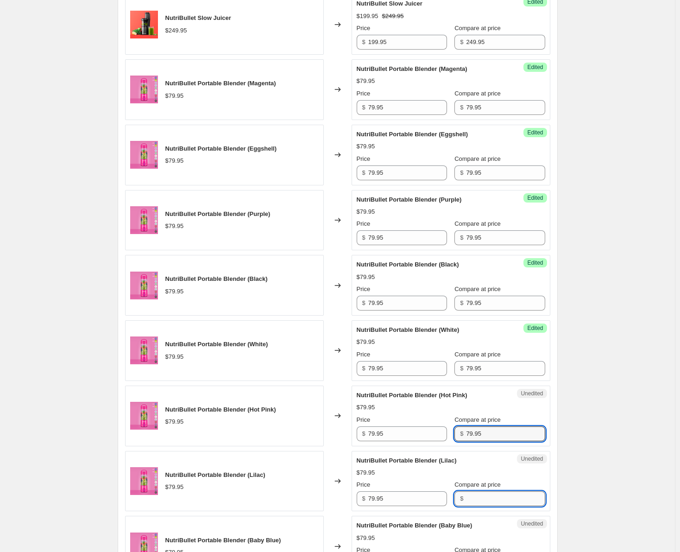
click at [476, 501] on input "Compare at price" at bounding box center [505, 498] width 79 height 15
paste input "79.95"
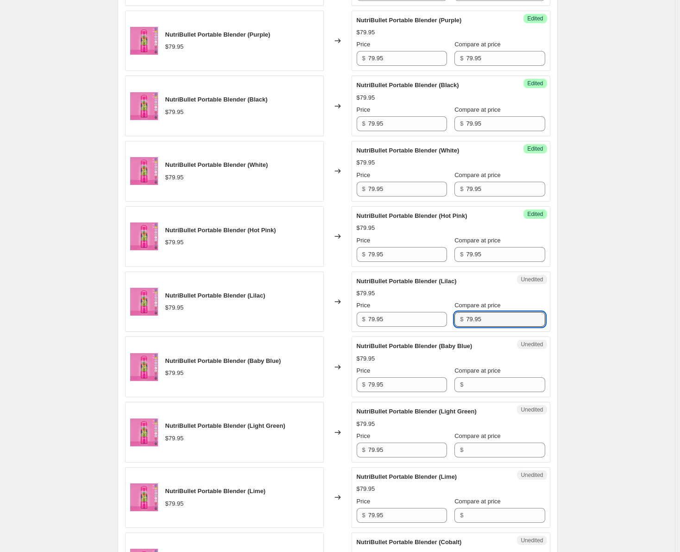
scroll to position [695, 0]
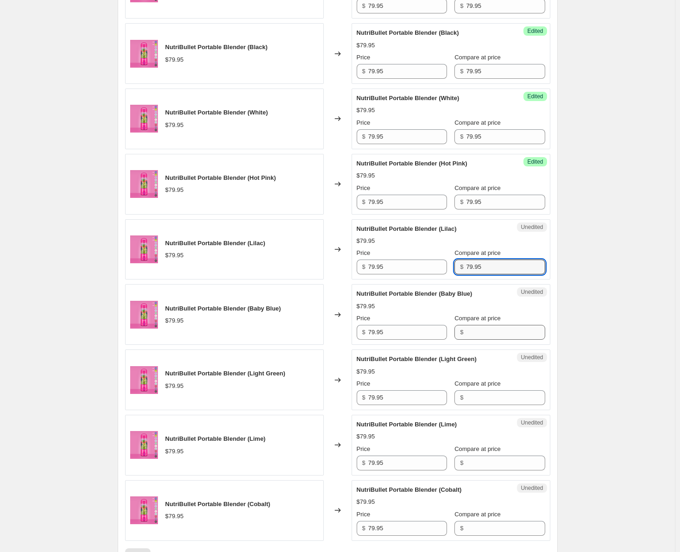
type input "79.95"
click at [473, 336] on input "Compare at price" at bounding box center [505, 332] width 79 height 15
paste input "79.95"
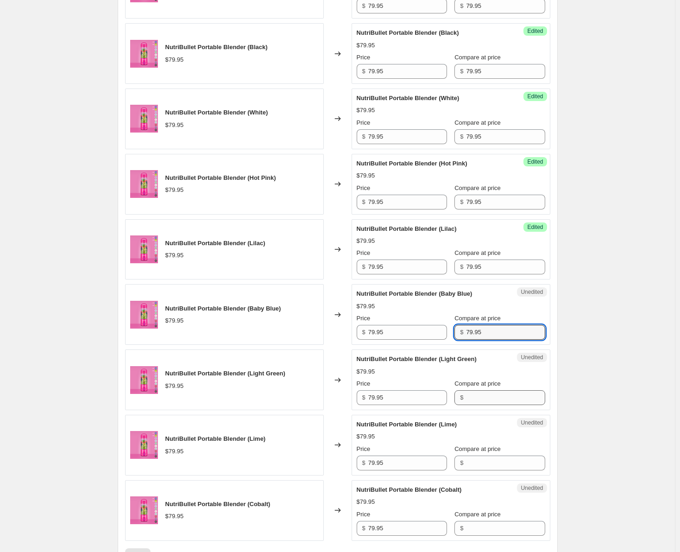
type input "79.95"
click at [479, 396] on input "Compare at price" at bounding box center [505, 397] width 79 height 15
paste input "79.95"
type input "79.95"
click at [472, 461] on input "Compare at price" at bounding box center [505, 462] width 79 height 15
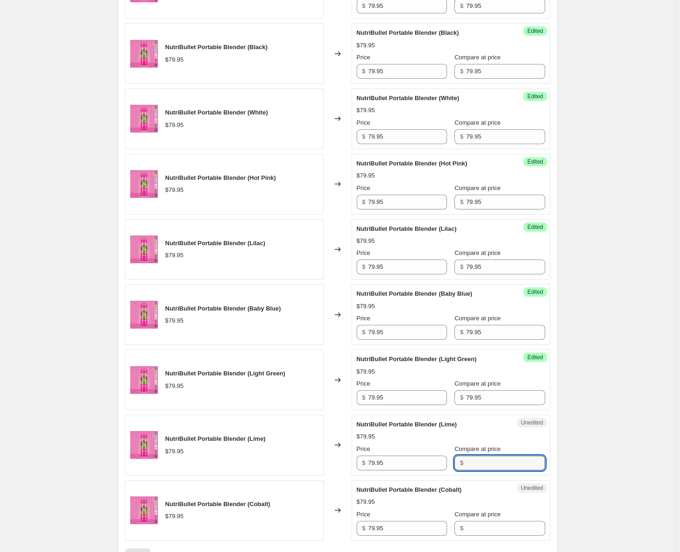
paste input "79.95"
type input "79.95"
click at [469, 524] on input "Compare at price" at bounding box center [505, 528] width 79 height 15
paste input "79.95"
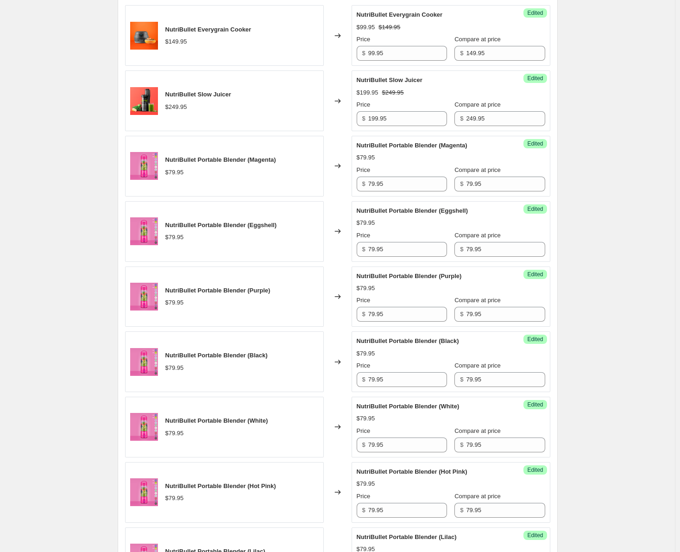
scroll to position [371, 0]
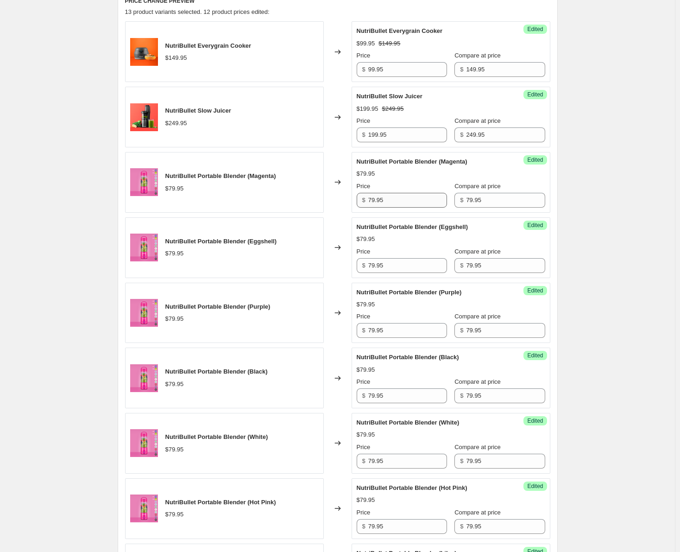
type input "79.95"
click at [373, 200] on input "79.95" at bounding box center [407, 200] width 79 height 15
drag, startPoint x: 393, startPoint y: 201, endPoint x: 368, endPoint y: 201, distance: 25.5
click at [368, 201] on div "$ 59.95" at bounding box center [402, 200] width 90 height 15
type input "59.95"
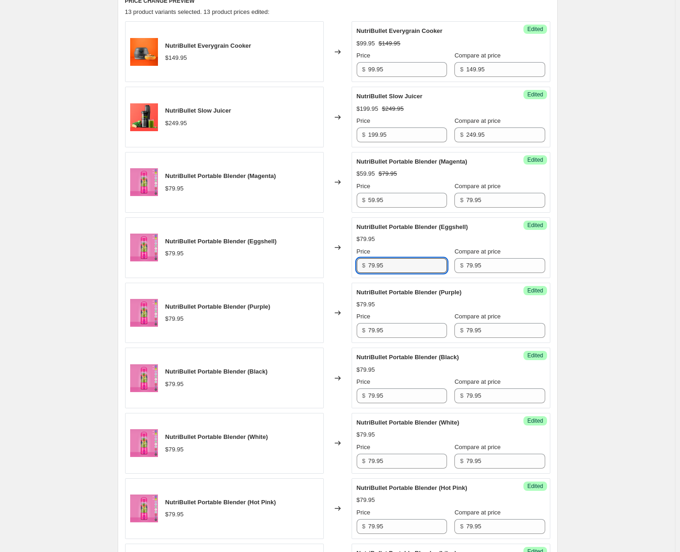
drag, startPoint x: 395, startPoint y: 269, endPoint x: 366, endPoint y: 265, distance: 29.8
click at [366, 265] on div "$ 79.95" at bounding box center [402, 265] width 90 height 15
paste input "5"
type input "59.95"
click at [386, 332] on input "79.95" at bounding box center [407, 330] width 79 height 15
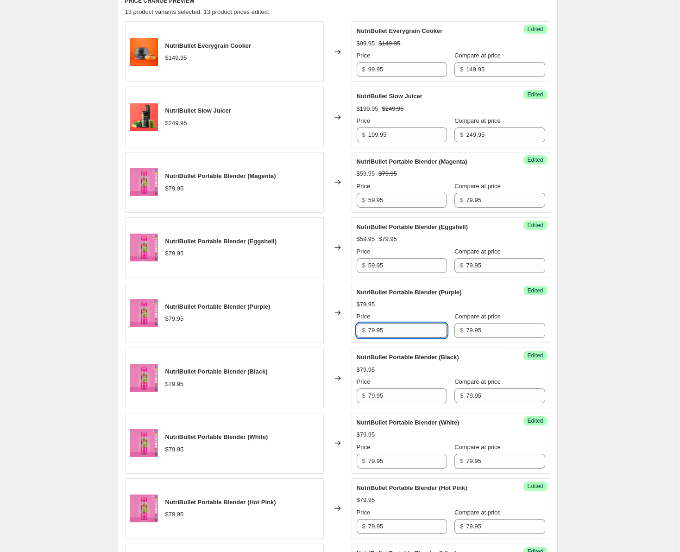
click at [386, 332] on input "79.95" at bounding box center [407, 330] width 79 height 15
paste input "5"
type input "59.95"
click at [387, 398] on input "79.95" at bounding box center [407, 395] width 79 height 15
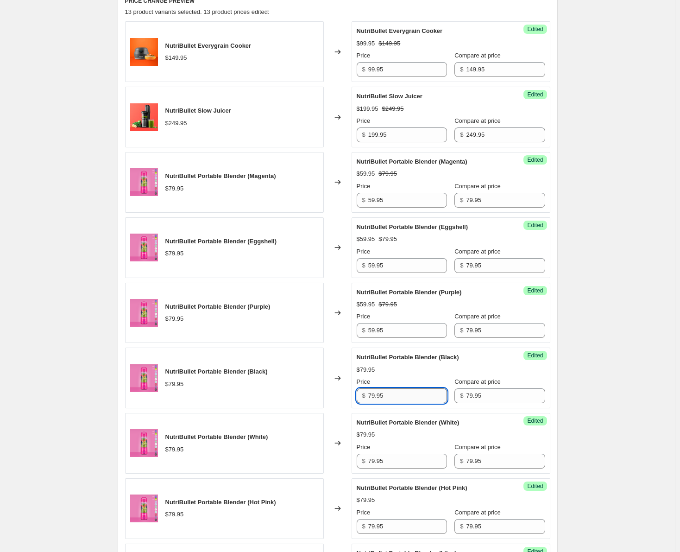
paste input "5"
type input "59.95"
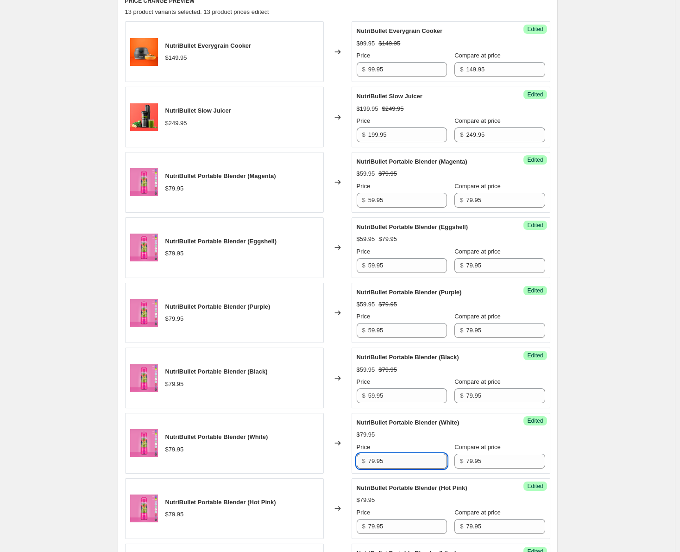
click at [386, 457] on input "79.95" at bounding box center [407, 461] width 79 height 15
paste input "5"
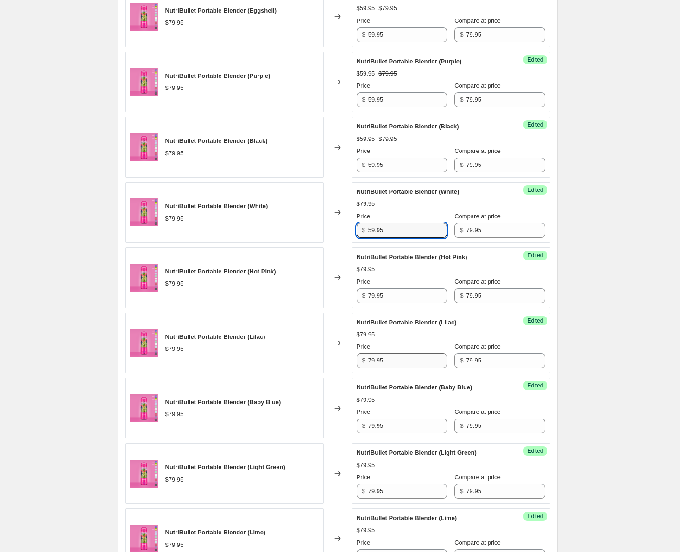
scroll to position [602, 0]
type input "59.95"
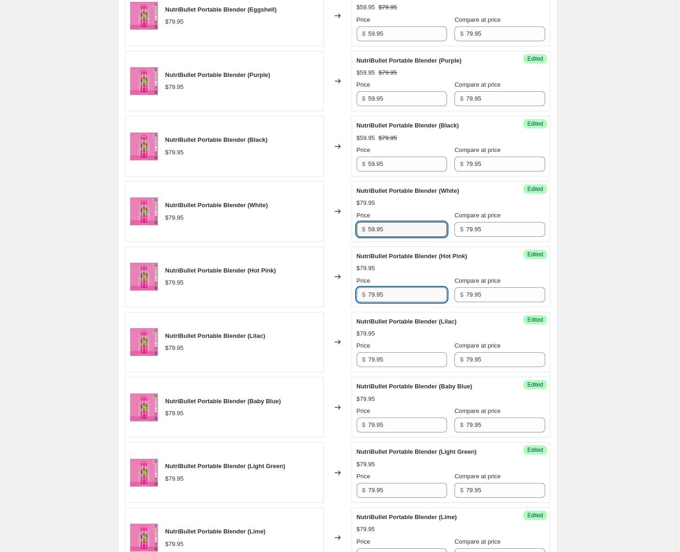
click at [373, 295] on input "79.95" at bounding box center [407, 294] width 79 height 15
paste input "5"
type input "59.95"
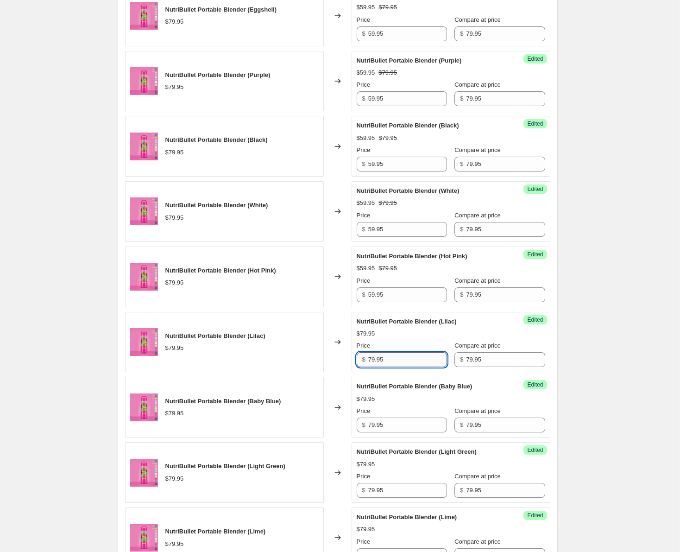
click at [394, 364] on input "79.95" at bounding box center [407, 359] width 79 height 15
paste input "5"
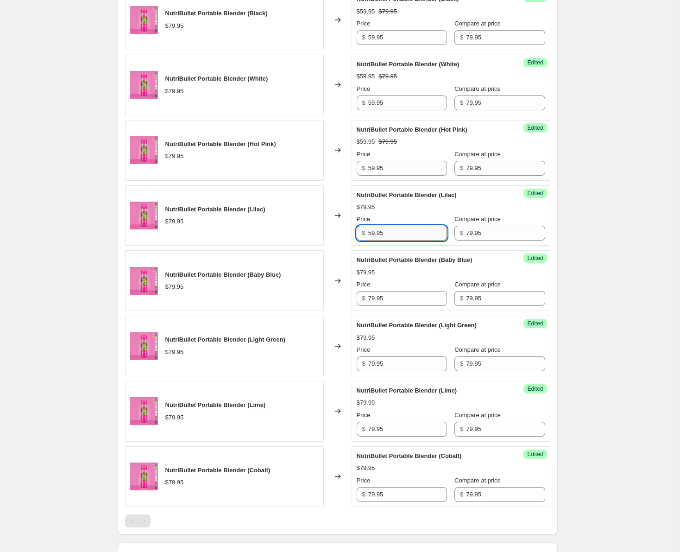
scroll to position [741, 0]
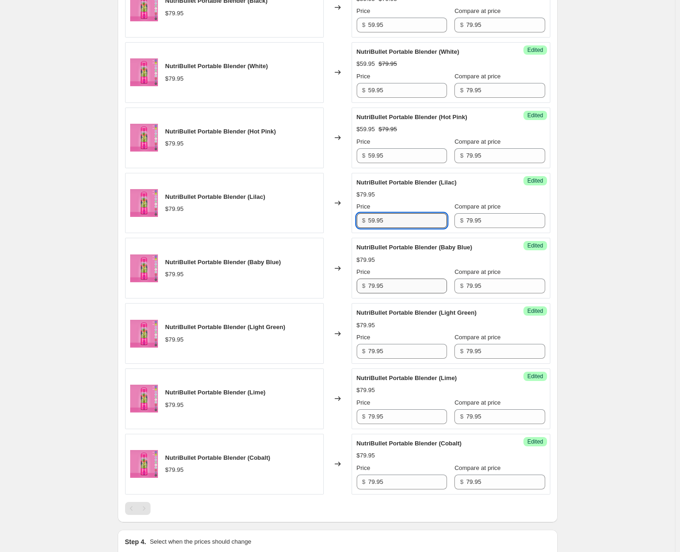
type input "59.95"
click at [382, 286] on input "79.95" at bounding box center [407, 285] width 79 height 15
paste input "5"
type input "59.95"
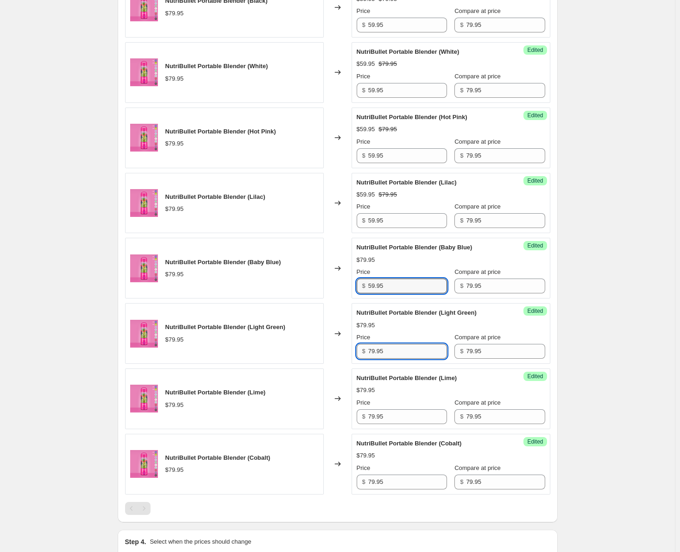
click at [380, 349] on input "79.95" at bounding box center [407, 351] width 79 height 15
paste input "5"
type input "59.95"
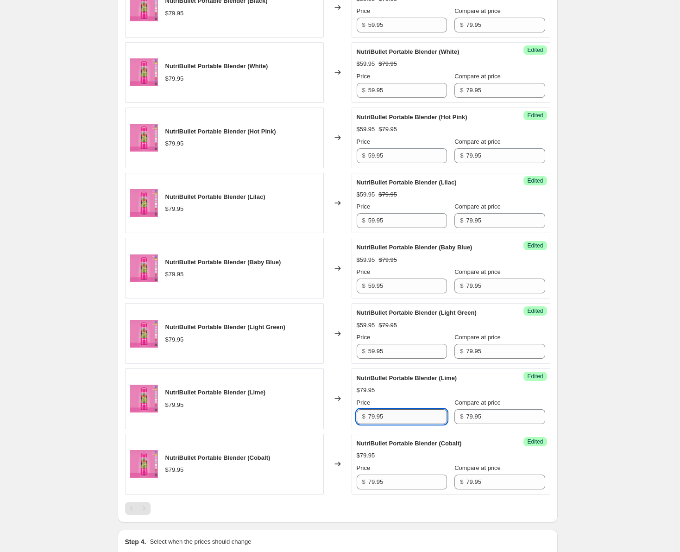
click at [388, 418] on input "79.95" at bounding box center [407, 416] width 79 height 15
paste input "5"
type input "59.95"
click at [390, 485] on input "79.95" at bounding box center [407, 481] width 79 height 15
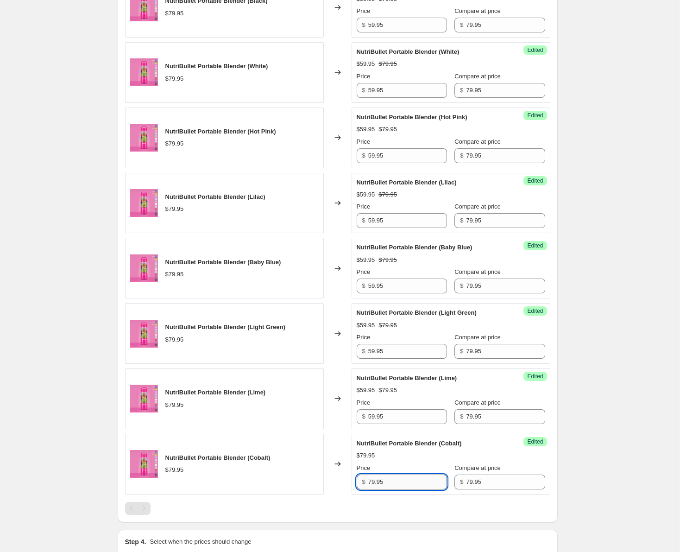
click at [390, 485] on input "79.95" at bounding box center [407, 481] width 79 height 15
paste input "5"
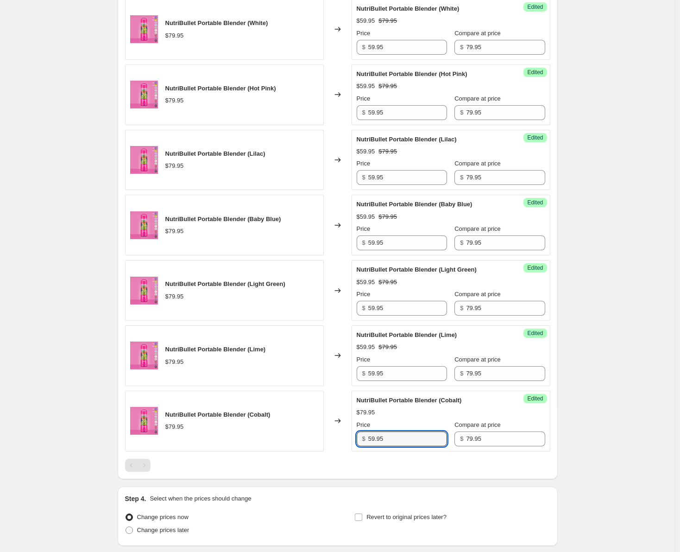
scroll to position [855, 0]
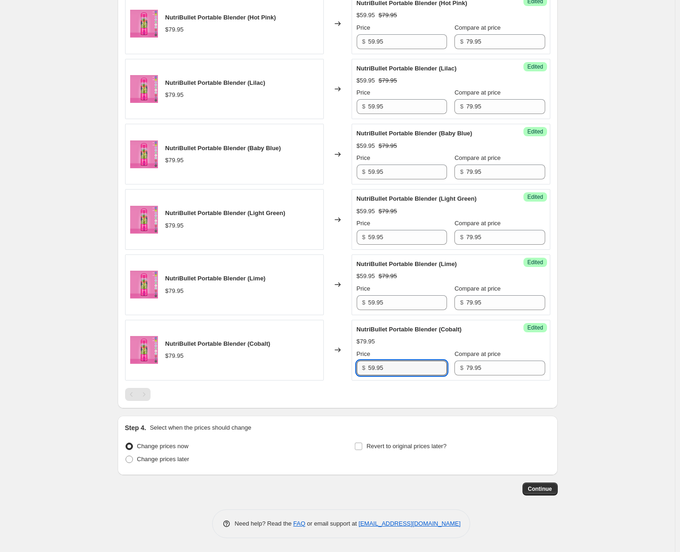
type input "59.95"
click at [344, 394] on div at bounding box center [337, 394] width 425 height 13
click at [169, 457] on span "Change prices later" at bounding box center [163, 458] width 52 height 7
click at [126, 456] on input "Change prices later" at bounding box center [126, 455] width 0 height 0
radio input "true"
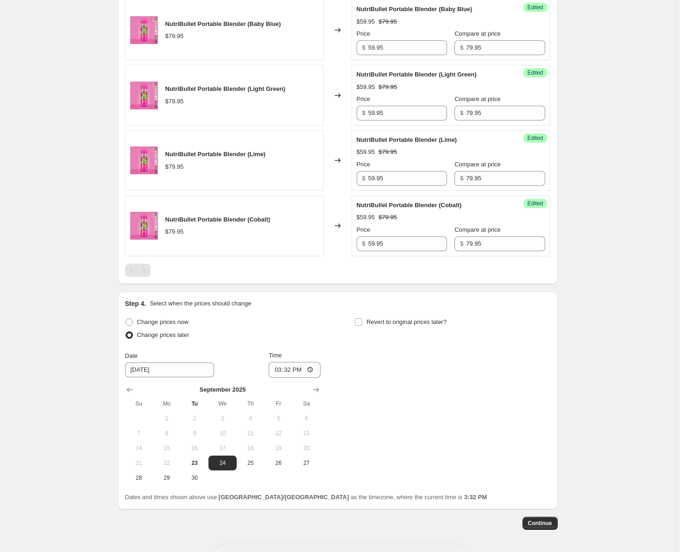
scroll to position [994, 0]
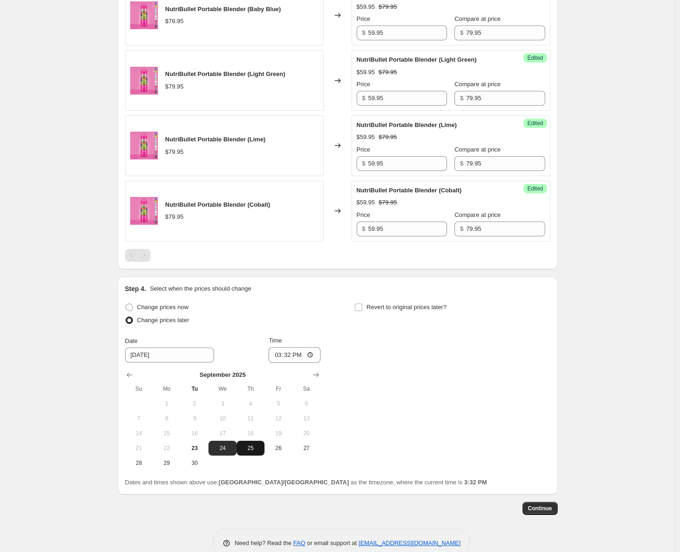
click at [246, 448] on span "25" at bounding box center [250, 447] width 20 height 7
type input "[DATE]"
click at [297, 352] on input "15:32" at bounding box center [295, 355] width 52 height 16
click at [280, 354] on input "15:32" at bounding box center [295, 355] width 52 height 16
type input "00:00"
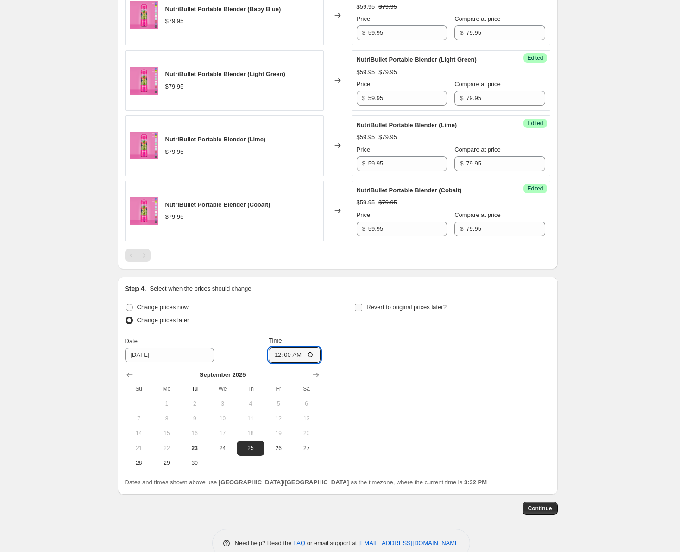
click at [363, 308] on span at bounding box center [358, 307] width 8 height 8
click at [362, 308] on input "Revert to original prices later?" at bounding box center [358, 306] width 7 height 7
checkbox input "true"
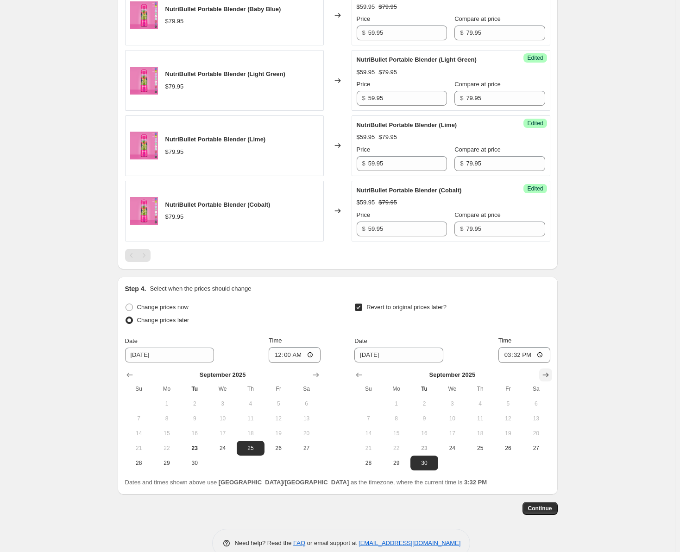
click at [545, 369] on button "Show next month, October 2025" at bounding box center [545, 374] width 13 height 13
click at [462, 421] on span "8" at bounding box center [452, 418] width 20 height 7
type input "[DATE]"
click at [508, 354] on input "15:32" at bounding box center [525, 355] width 52 height 16
type input "23:59"
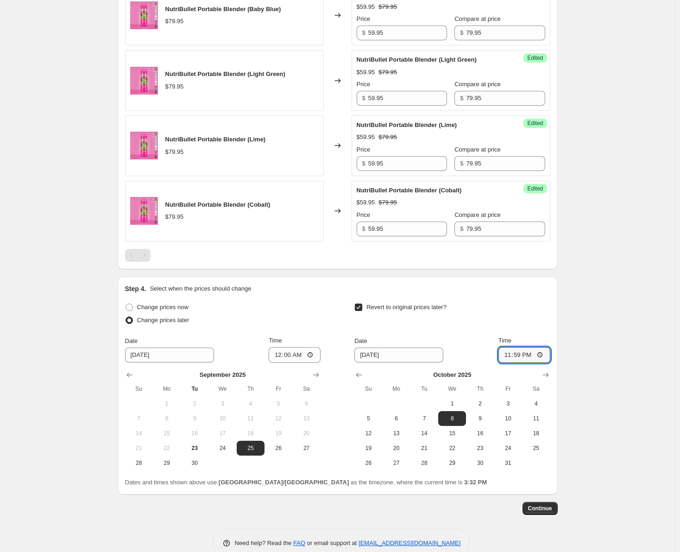
click at [477, 336] on div "Date [DATE] Time 23:59" at bounding box center [452, 349] width 196 height 27
click at [548, 512] on button "Continue" at bounding box center [540, 508] width 35 height 13
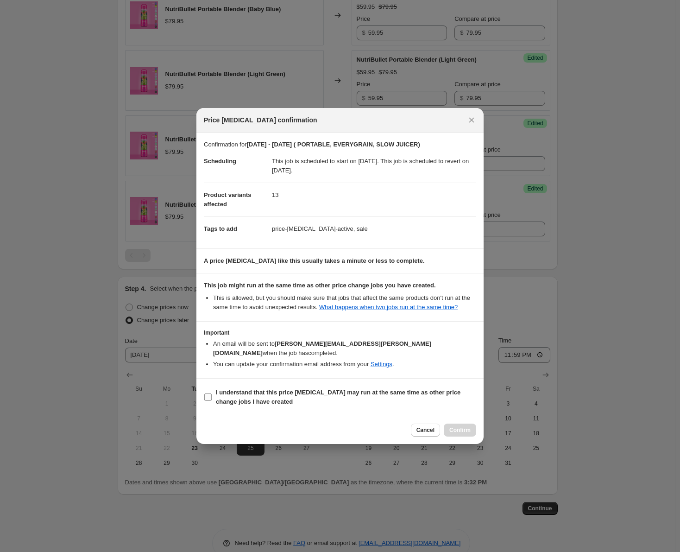
click at [211, 394] on input "I understand that this price [MEDICAL_DATA] may run at the same time as other p…" at bounding box center [207, 396] width 7 height 7
checkbox input "true"
click at [458, 426] on span "Confirm" at bounding box center [459, 429] width 21 height 7
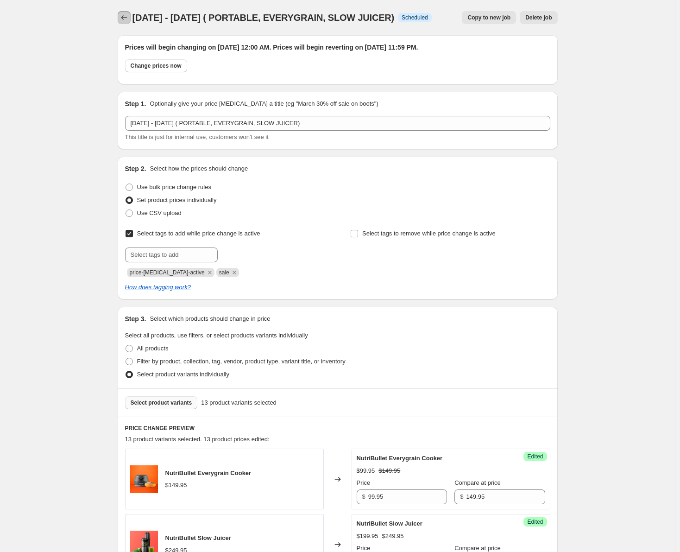
click at [129, 17] on icon "Price change jobs" at bounding box center [124, 17] width 9 height 9
